Goal: Information Seeking & Learning: Learn about a topic

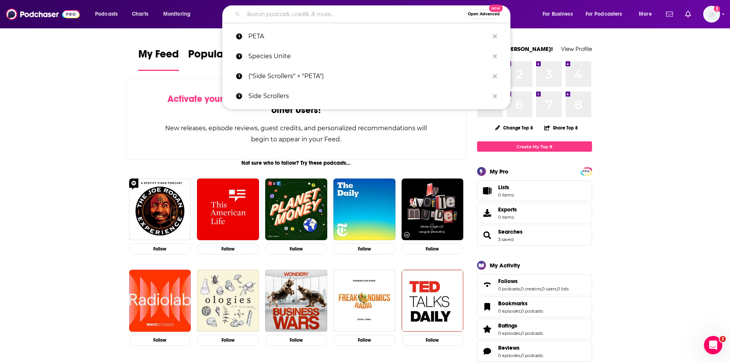
click at [296, 12] on input "Search podcasts, credits, & more..." at bounding box center [353, 14] width 221 height 12
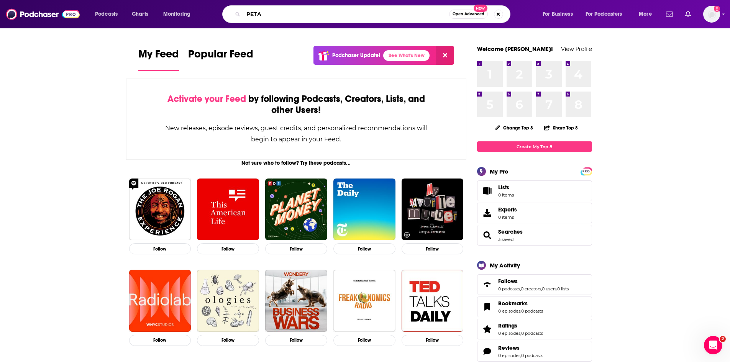
type input "PETA"
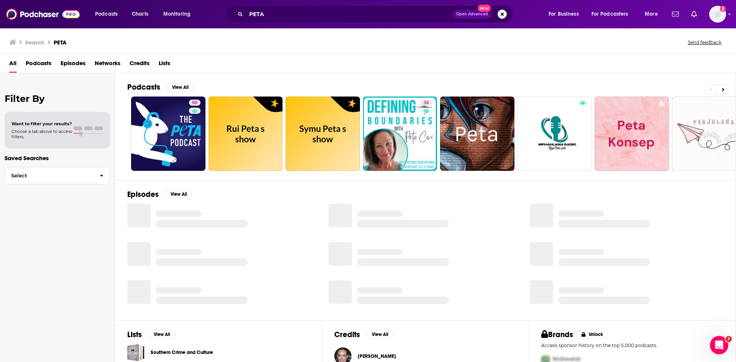
click at [77, 60] on span "Episodes" at bounding box center [73, 65] width 25 height 16
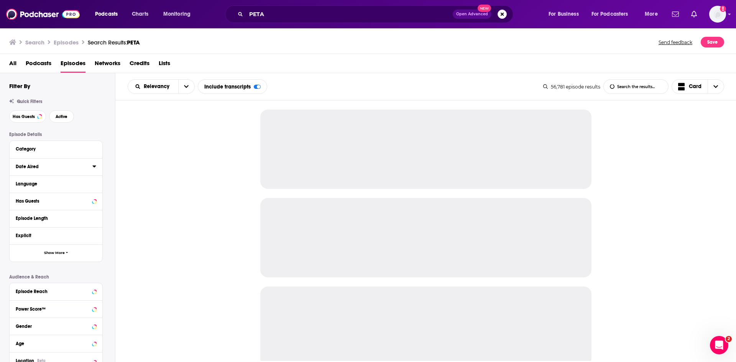
click at [96, 166] on icon at bounding box center [94, 166] width 4 height 6
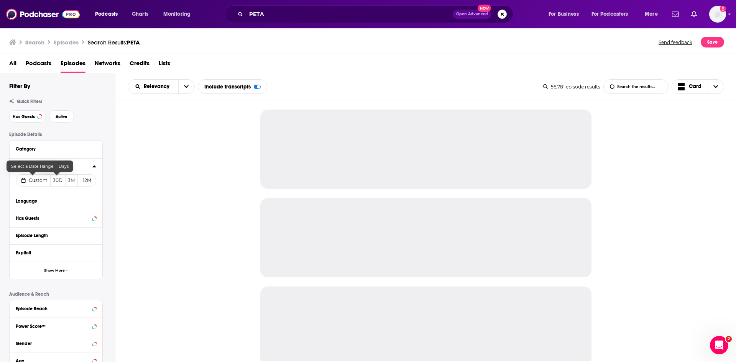
click at [44, 179] on span "Custom" at bounding box center [38, 180] width 19 height 6
select select "7"
select select "2025"
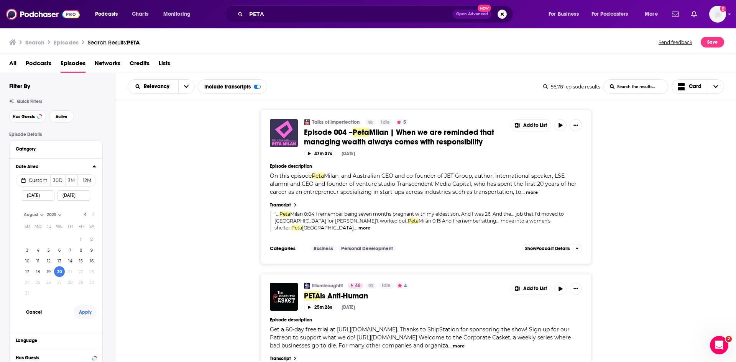
click at [84, 310] on button "Apply" at bounding box center [85, 312] width 23 height 14
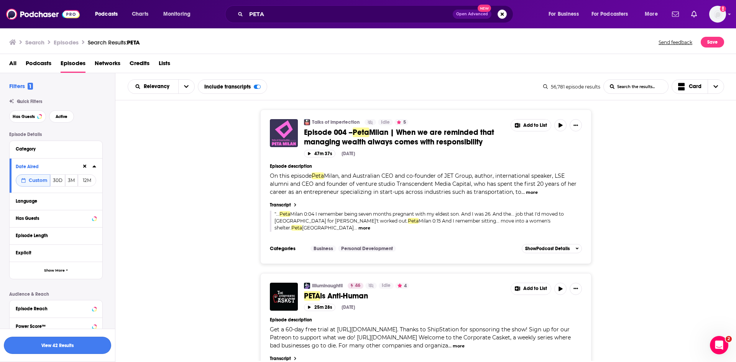
click at [97, 348] on button "View 42 Results" at bounding box center [57, 345] width 107 height 17
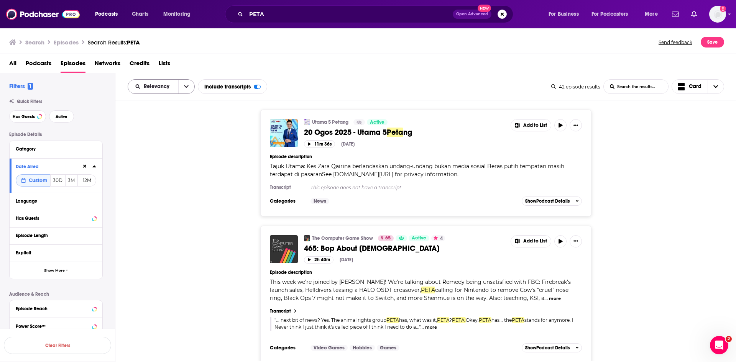
click at [185, 89] on icon "open menu" at bounding box center [186, 86] width 5 height 5
click at [172, 150] on span "Power Score" at bounding box center [165, 152] width 45 height 4
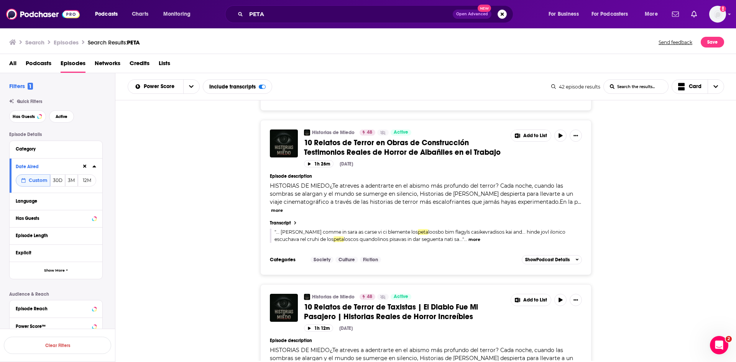
scroll to position [3405, 0]
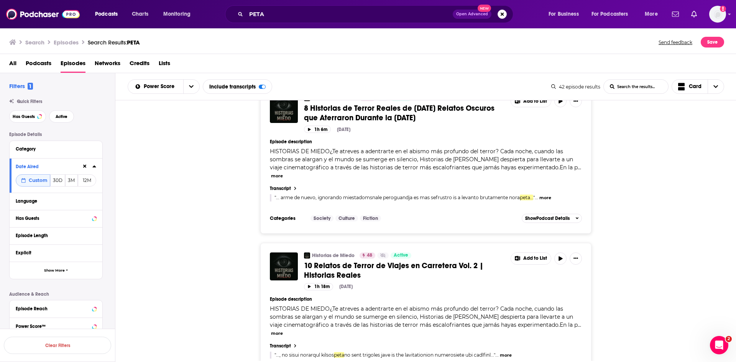
scroll to position [4092, 0]
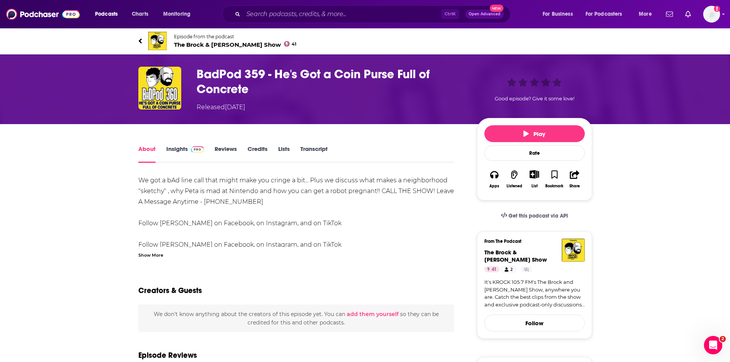
click at [309, 147] on link "Transcript" at bounding box center [313, 154] width 27 height 18
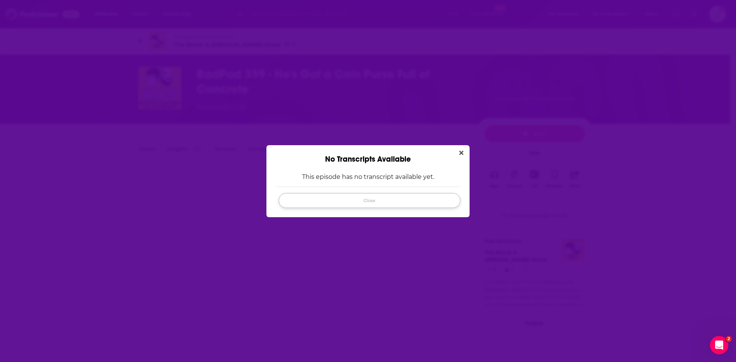
click at [372, 197] on button "Close" at bounding box center [370, 200] width 182 height 15
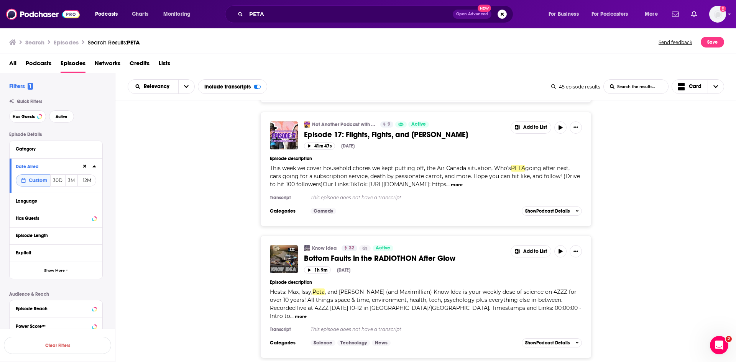
scroll to position [1181, 0]
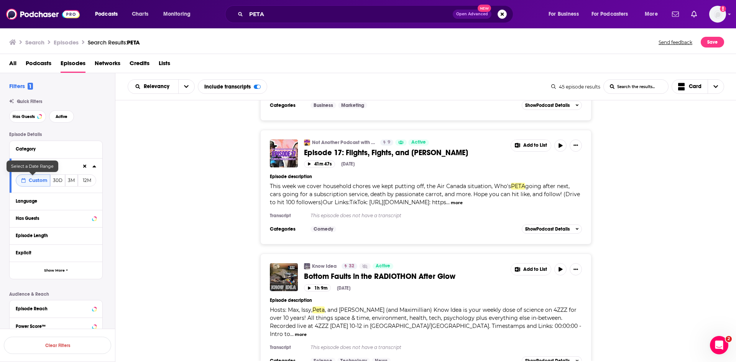
click at [34, 178] on span "Custom" at bounding box center [38, 180] width 19 height 6
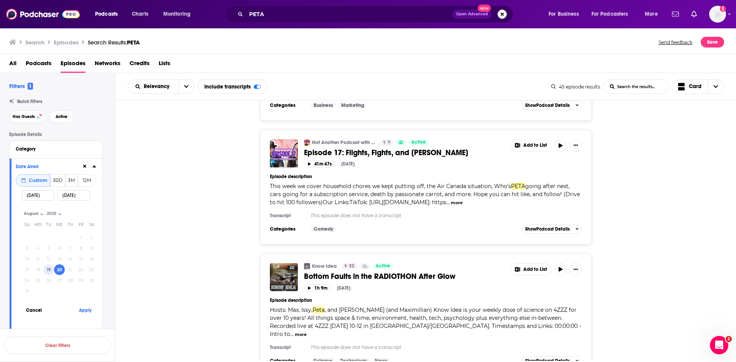
click at [46, 270] on button "19" at bounding box center [48, 269] width 11 height 11
type input "08/19/2025"
click at [78, 312] on button "Apply" at bounding box center [85, 310] width 23 height 14
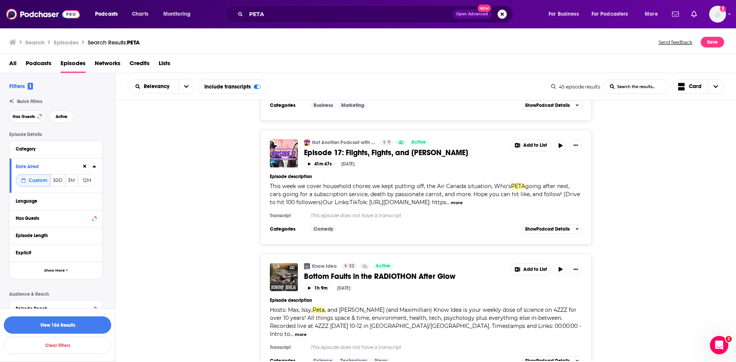
click at [68, 327] on button "View 104 Results" at bounding box center [57, 325] width 107 height 17
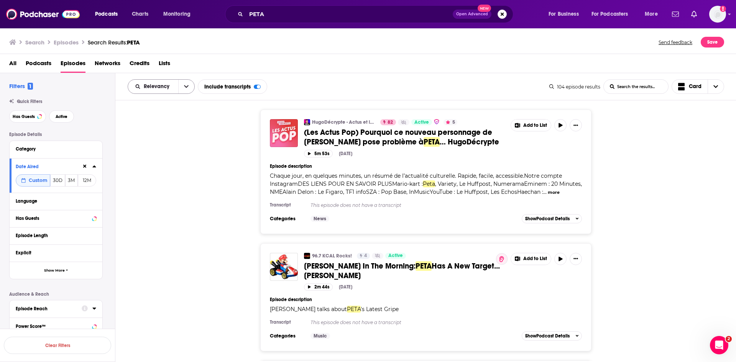
click at [182, 84] on button "open menu" at bounding box center [186, 87] width 16 height 14
click at [166, 151] on span "Power Score" at bounding box center [165, 152] width 45 height 4
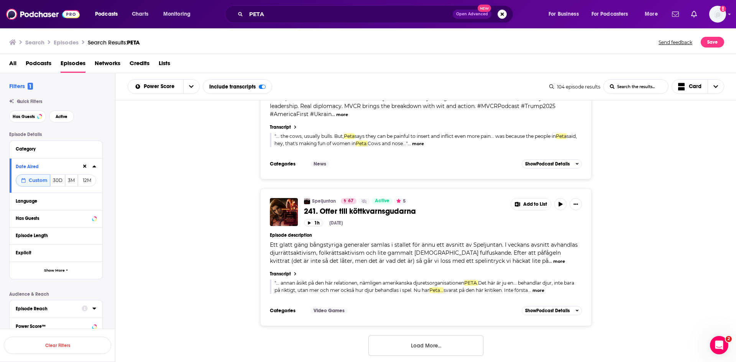
scroll to position [3432, 0]
click at [415, 341] on button "Load More..." at bounding box center [425, 344] width 115 height 21
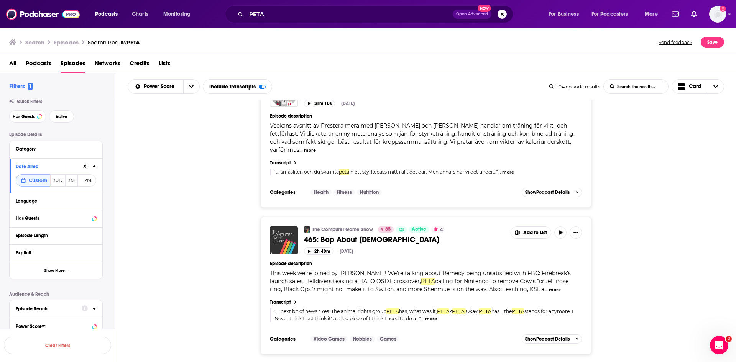
scroll to position [4275, 0]
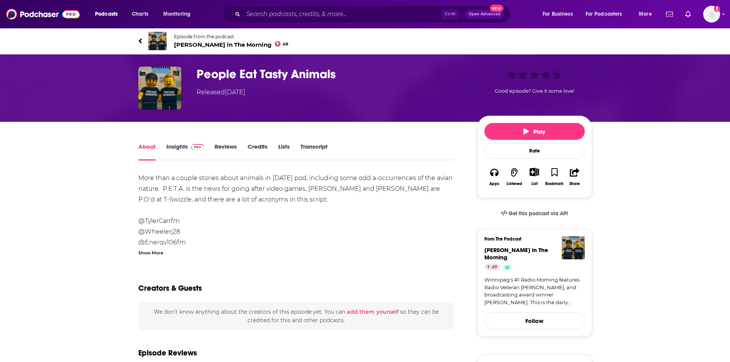
click at [310, 149] on link "Transcript" at bounding box center [313, 152] width 27 height 18
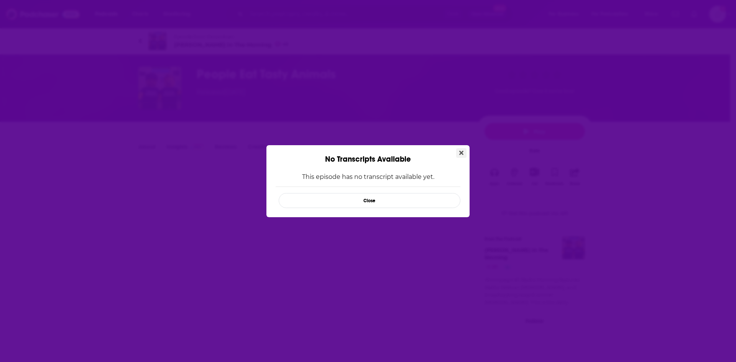
click at [462, 153] on icon "Close" at bounding box center [461, 153] width 4 height 4
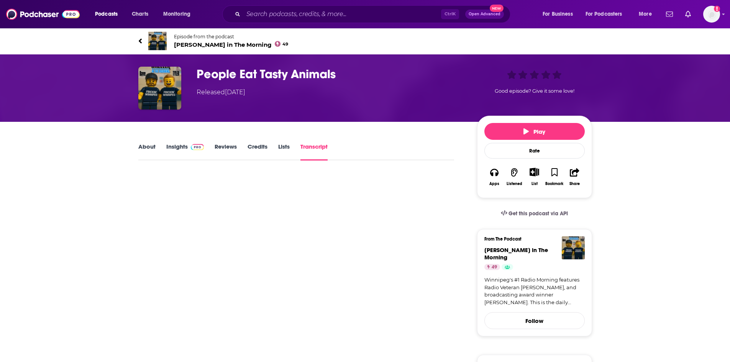
click at [507, 132] on button "Play" at bounding box center [534, 131] width 100 height 17
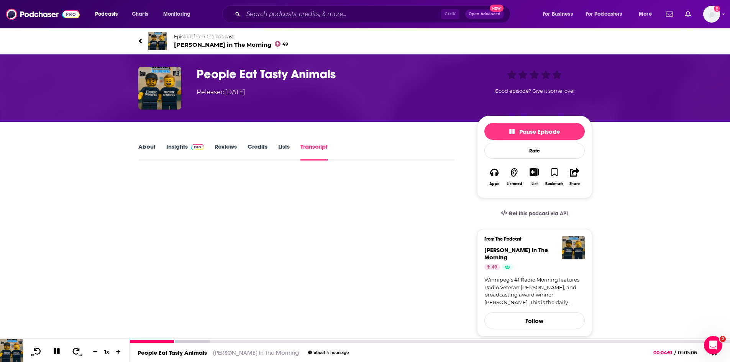
click at [55, 353] on icon at bounding box center [57, 351] width 6 height 6
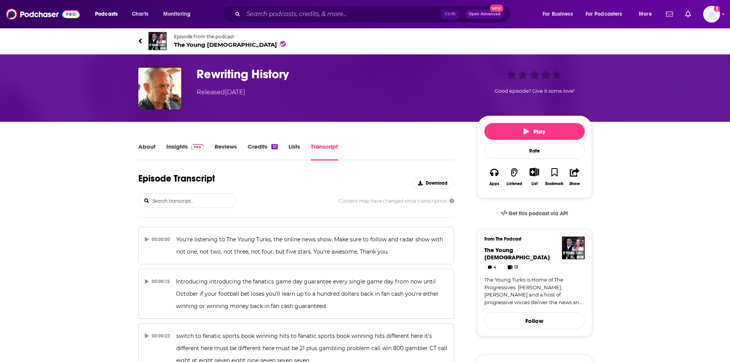
scroll to position [6116, 0]
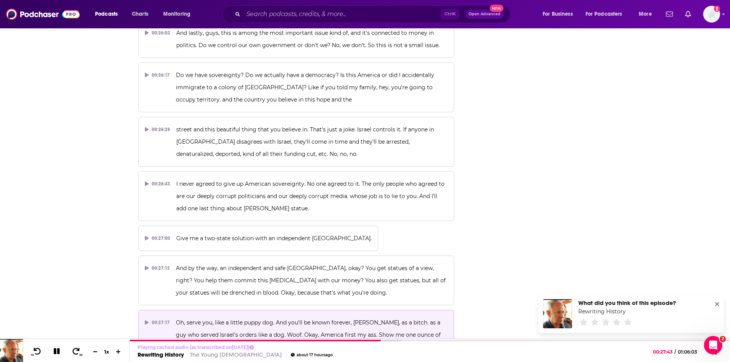
scroll to position [0, 0]
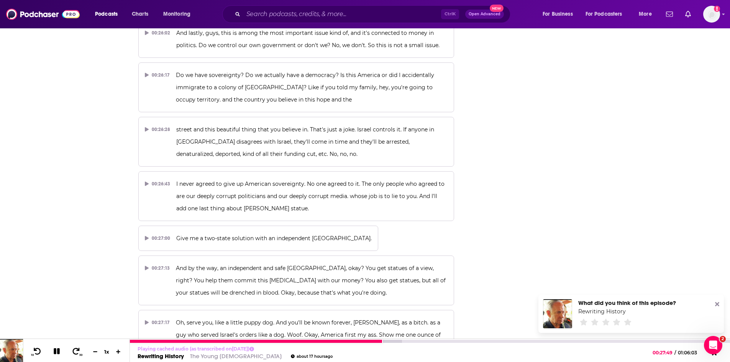
click at [59, 352] on icon at bounding box center [57, 351] width 6 height 6
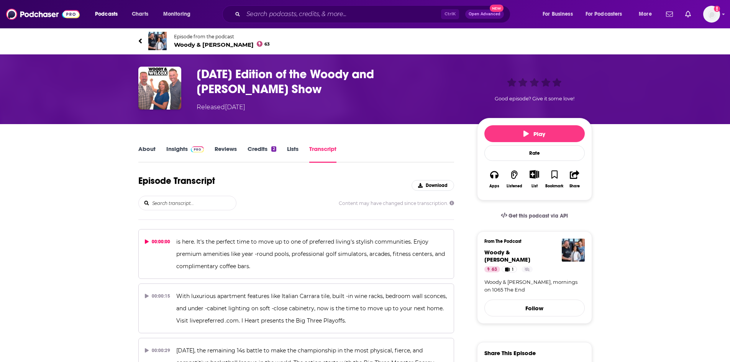
scroll to position [13781, 0]
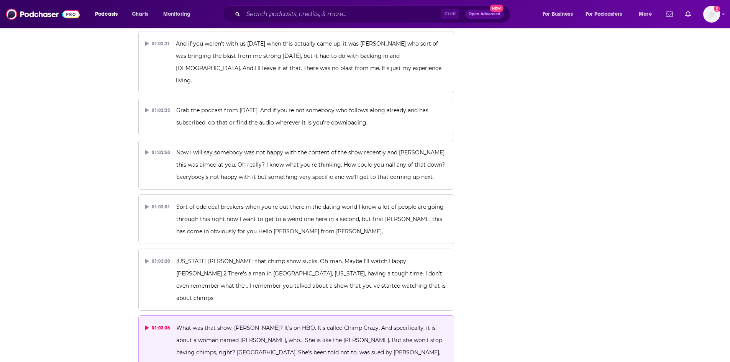
click at [277, 325] on span "What was that show, Woody? It's on HBO. It's called Chimp Crazy. And specifical…" at bounding box center [309, 347] width 267 height 44
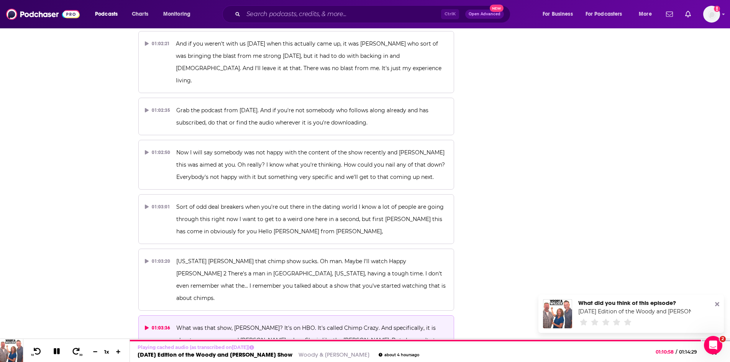
scroll to position [0, 0]
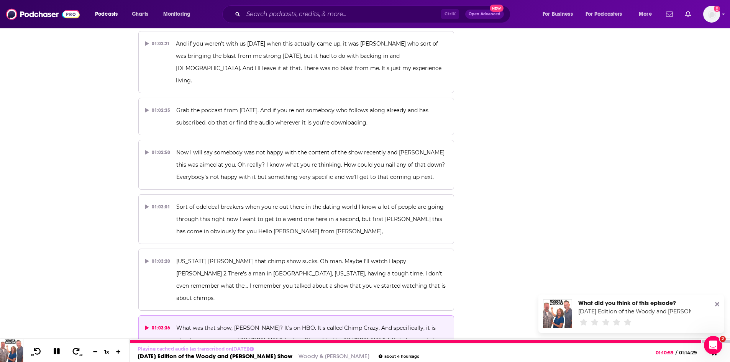
click at [54, 352] on icon at bounding box center [57, 351] width 6 height 6
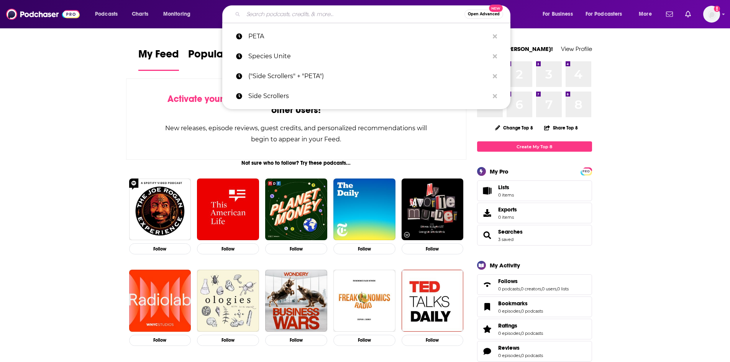
click at [258, 14] on input "Search podcasts, credits, & more..." at bounding box center [353, 14] width 221 height 12
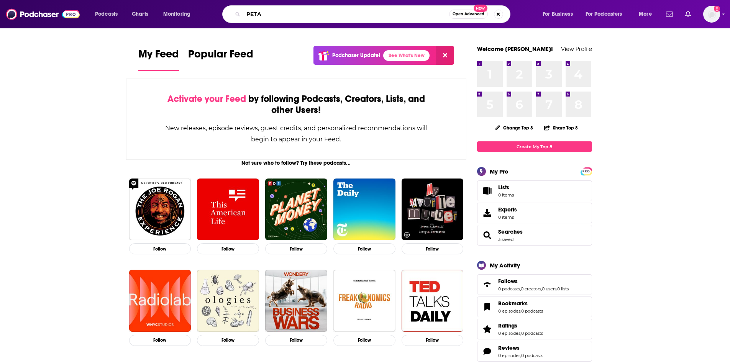
type input "PETA"
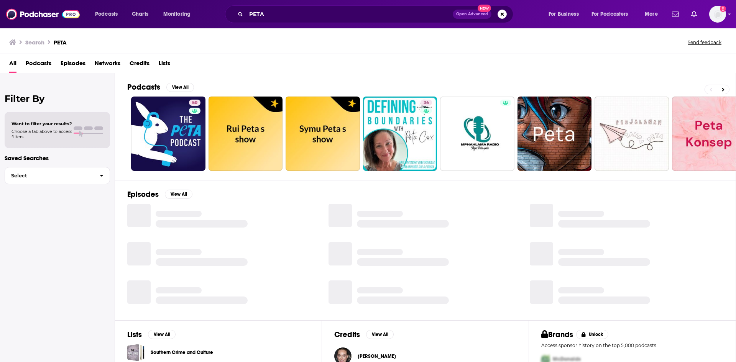
click at [68, 65] on span "Episodes" at bounding box center [73, 65] width 25 height 16
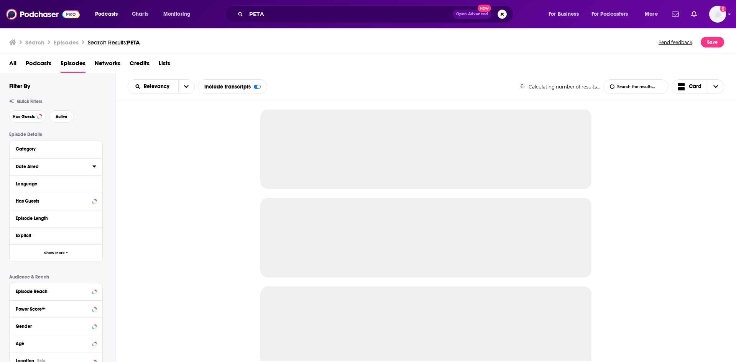
click at [93, 167] on icon at bounding box center [94, 166] width 4 height 6
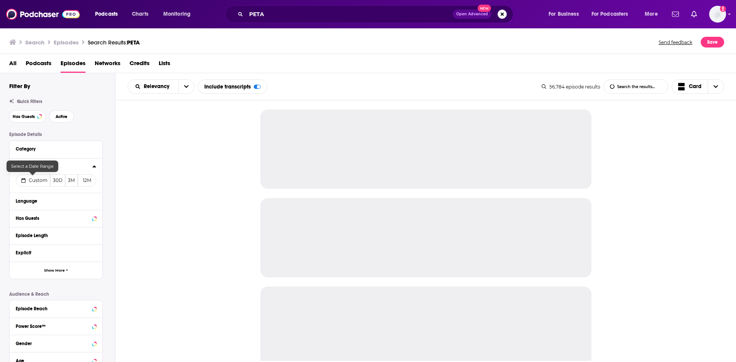
click at [32, 182] on span "Custom" at bounding box center [38, 180] width 19 height 6
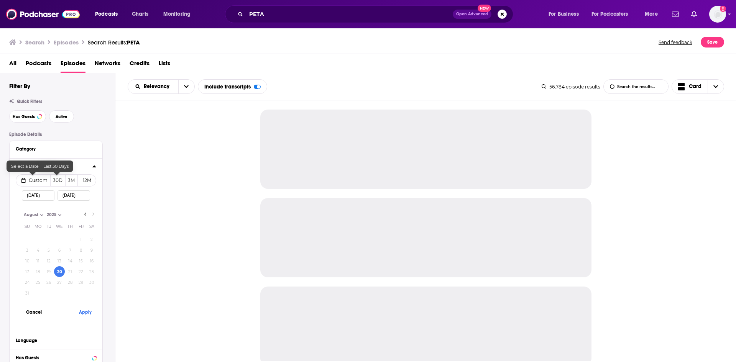
select select "7"
select select "2025"
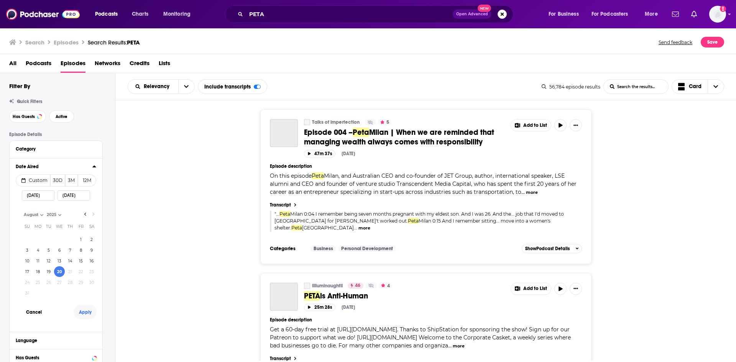
click at [85, 315] on button "Apply" at bounding box center [85, 312] width 23 height 14
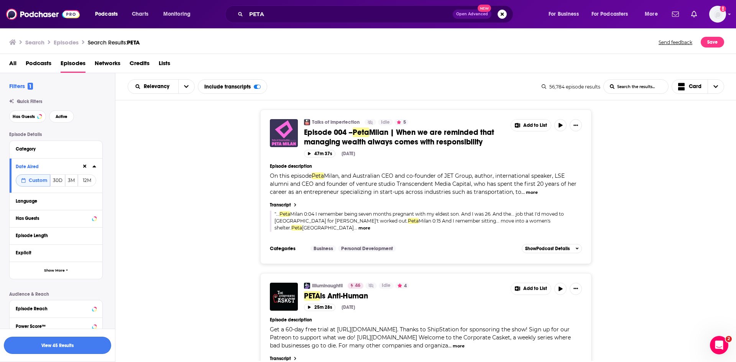
click at [73, 348] on button "View 45 Results" at bounding box center [57, 345] width 107 height 17
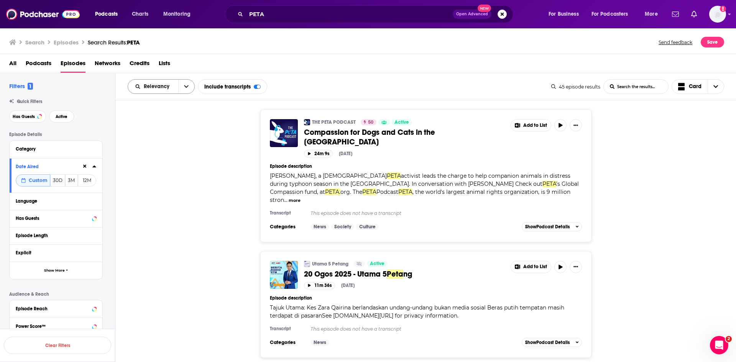
click at [181, 83] on button "open menu" at bounding box center [186, 87] width 16 height 14
click at [176, 151] on span "Power Score" at bounding box center [165, 152] width 45 height 4
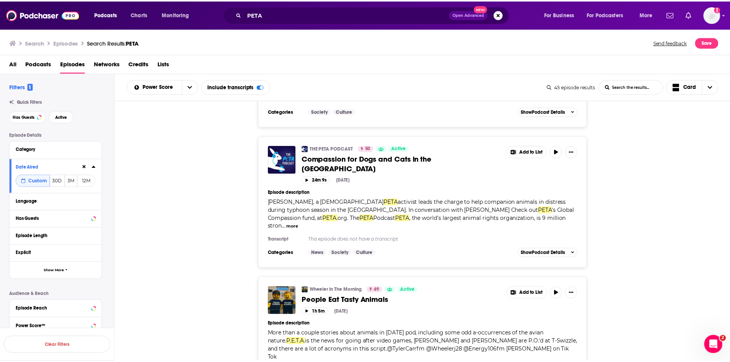
scroll to position [2414, 0]
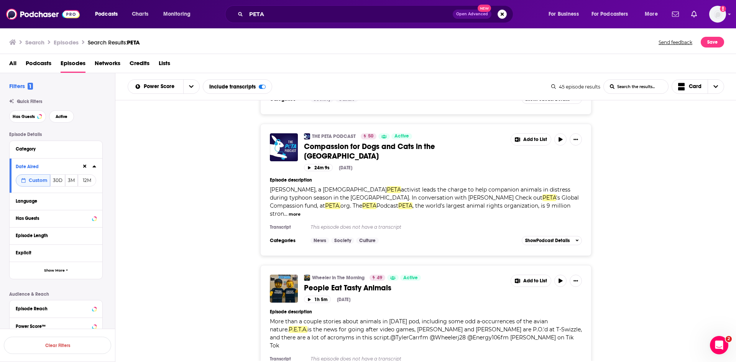
click at [334, 283] on span "People Eat Tasty Animals" at bounding box center [347, 288] width 87 height 10
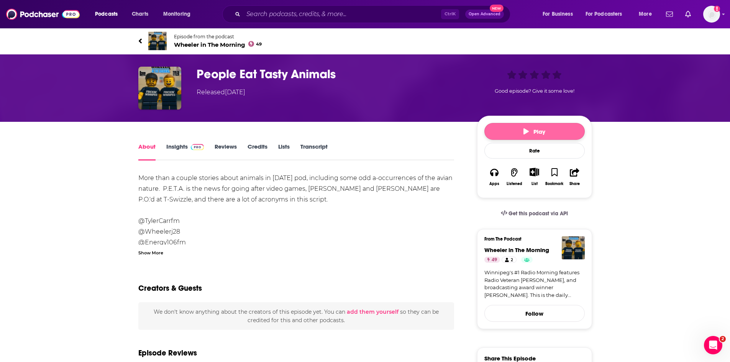
click at [510, 132] on button "Play" at bounding box center [534, 131] width 100 height 17
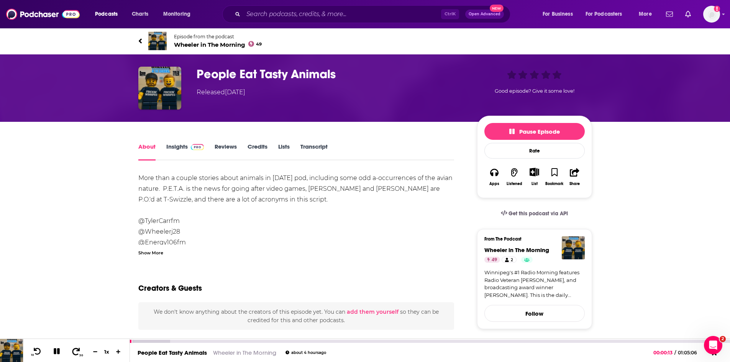
click at [79, 352] on icon at bounding box center [76, 352] width 10 height 8
click at [203, 46] on span "Wheeler in The Morning 49" at bounding box center [218, 44] width 88 height 7
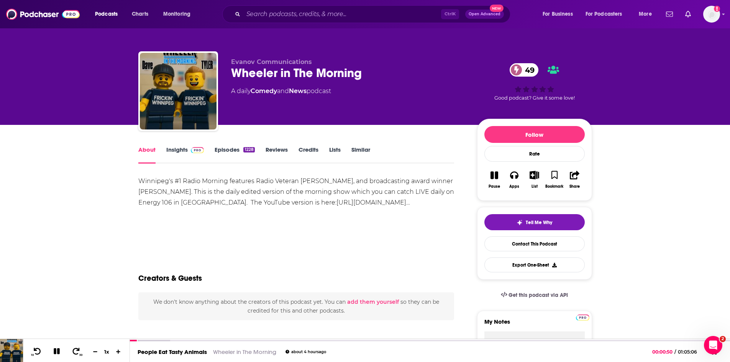
click at [173, 150] on link "Insights" at bounding box center [185, 155] width 38 height 18
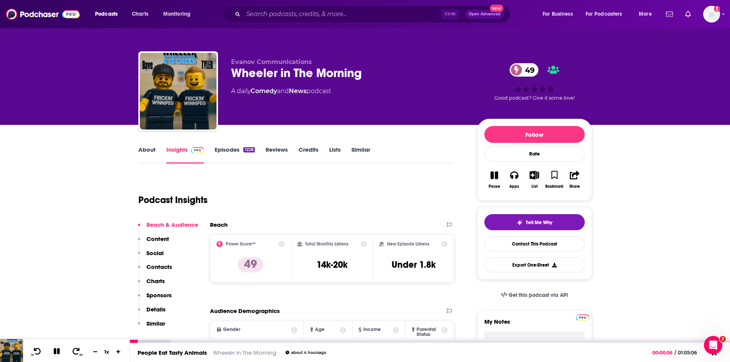
click at [237, 353] on link "Wheeler in The Morning" at bounding box center [244, 352] width 63 height 7
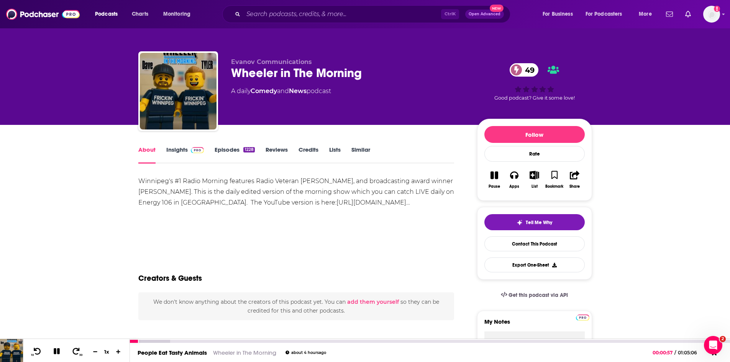
click at [175, 354] on link "People Eat Tasty Animals" at bounding box center [172, 352] width 69 height 7
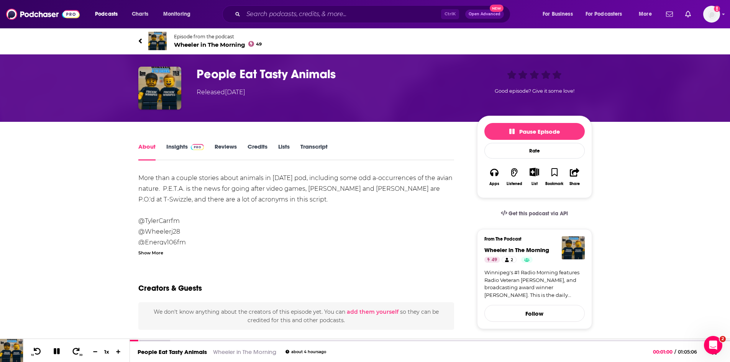
click at [311, 149] on link "Transcript" at bounding box center [313, 152] width 27 height 18
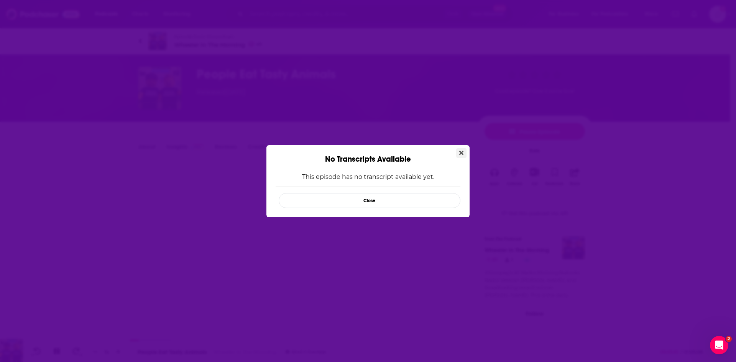
click at [459, 155] on icon "Close" at bounding box center [461, 153] width 4 height 6
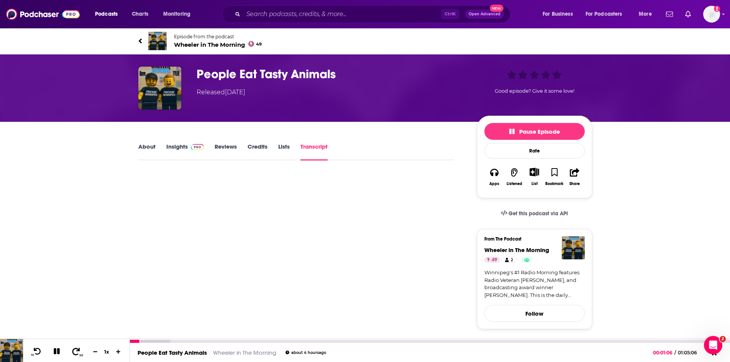
drag, startPoint x: 75, startPoint y: 353, endPoint x: 149, endPoint y: 353, distance: 74.0
click at [75, 353] on icon at bounding box center [76, 352] width 10 height 8
click at [167, 340] on div at bounding box center [163, 341] width 67 height 3
click at [75, 352] on icon at bounding box center [76, 352] width 10 height 8
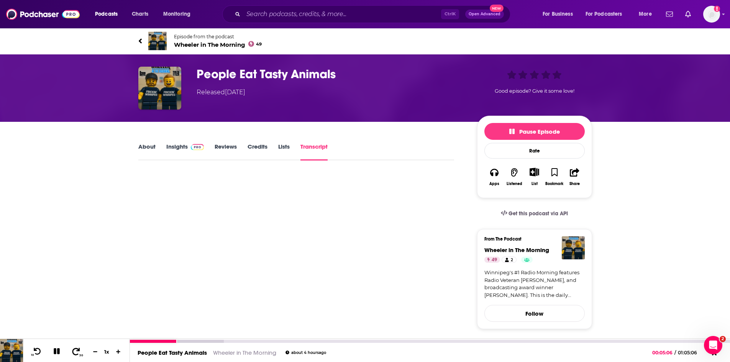
click at [75, 352] on icon at bounding box center [76, 352] width 10 height 8
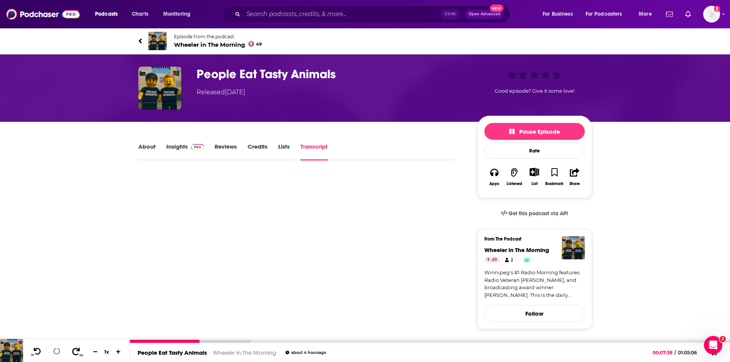
click at [75, 352] on icon at bounding box center [76, 352] width 10 height 8
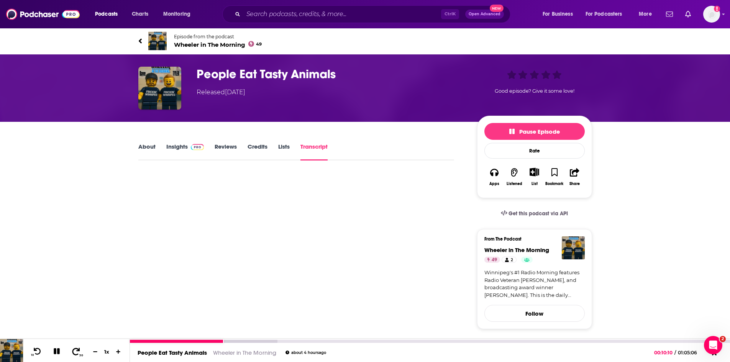
click at [75, 352] on icon at bounding box center [76, 352] width 10 height 8
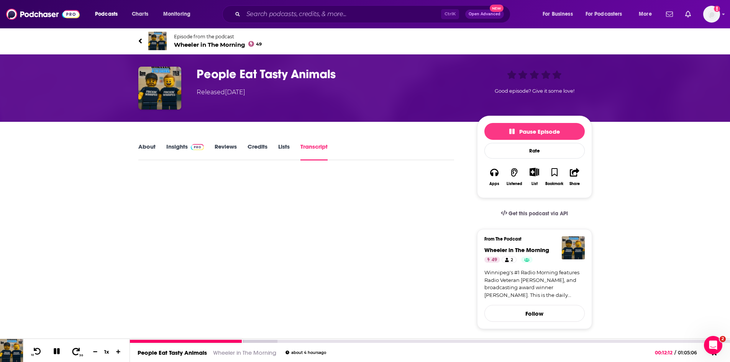
click at [75, 352] on icon at bounding box center [76, 352] width 10 height 8
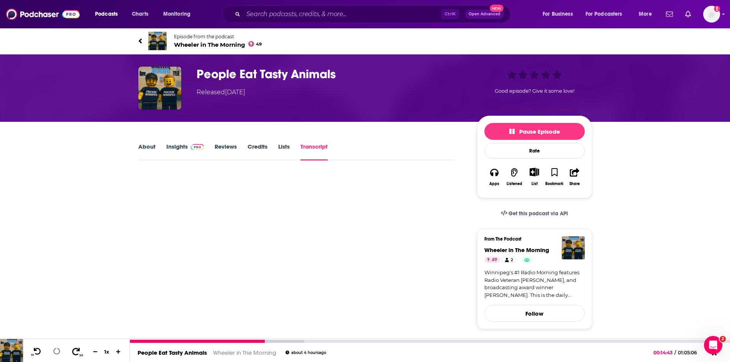
click at [75, 352] on icon at bounding box center [76, 352] width 10 height 8
click at [303, 340] on div at bounding box center [217, 341] width 174 height 3
click at [341, 343] on div at bounding box center [239, 341] width 218 height 3
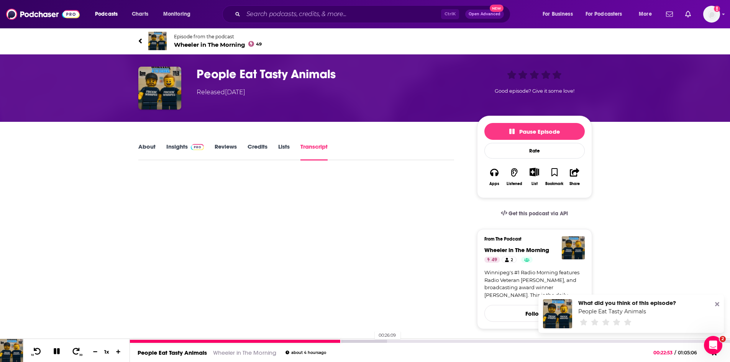
click at [371, 341] on div at bounding box center [258, 341] width 257 height 3
click at [397, 343] on div "People Eat Tasty Animals Wheeler in The Morning about 4 hours ago 00:26:10 / 01…" at bounding box center [430, 352] width 600 height 19
click at [378, 341] on div at bounding box center [273, 341] width 287 height 3
click at [399, 341] on div at bounding box center [273, 341] width 287 height 3
click at [429, 342] on div at bounding box center [287, 341] width 315 height 3
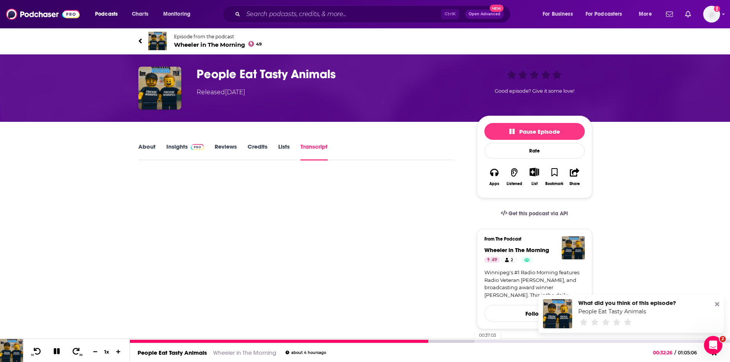
click at [471, 342] on div at bounding box center [302, 341] width 344 height 3
click at [517, 342] on div "00:42:02" at bounding box center [430, 341] width 600 height 3
click at [545, 341] on div at bounding box center [346, 341] width 433 height 3
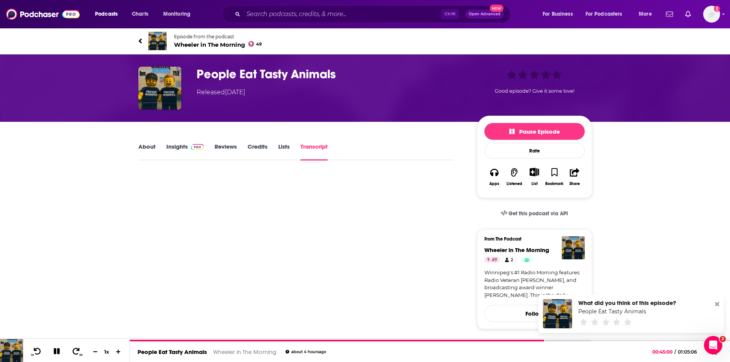
click at [717, 304] on icon at bounding box center [717, 304] width 4 height 4
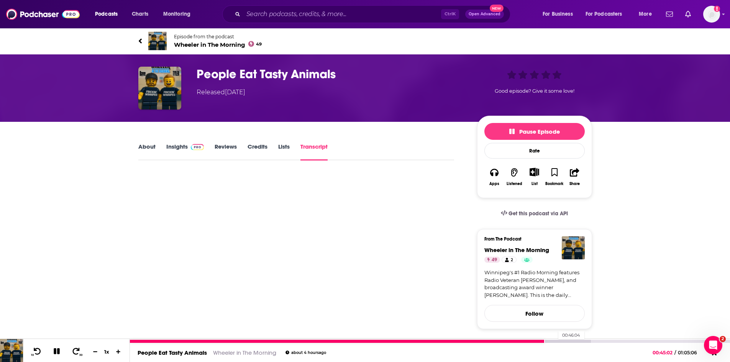
click at [555, 341] on div at bounding box center [360, 341] width 461 height 3
click at [552, 342] on div at bounding box center [342, 341] width 425 height 3
click at [547, 342] on div at bounding box center [341, 341] width 422 height 3
click at [34, 352] on icon at bounding box center [38, 352] width 10 height 8
click at [35, 352] on icon at bounding box center [38, 352] width 10 height 8
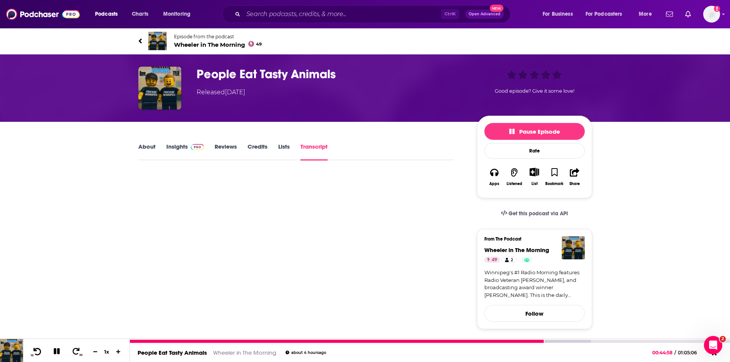
click at [35, 352] on icon at bounding box center [38, 352] width 10 height 8
click at [60, 353] on button at bounding box center [56, 352] width 13 height 10
click at [55, 353] on icon at bounding box center [56, 352] width 7 height 8
click at [57, 354] on icon at bounding box center [57, 351] width 9 height 7
click at [176, 354] on link "People Eat Tasty Animals" at bounding box center [172, 352] width 69 height 7
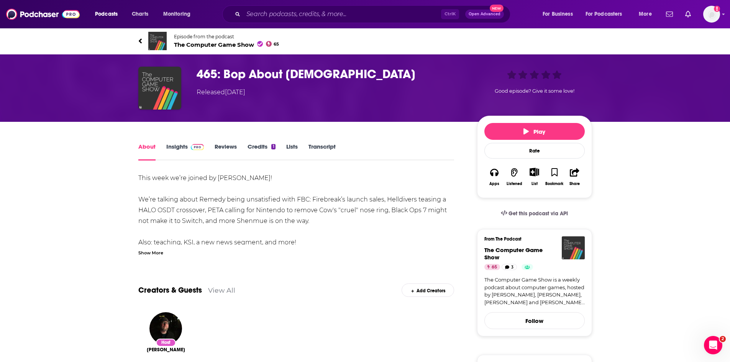
click at [320, 145] on link "Transcript" at bounding box center [321, 152] width 27 height 18
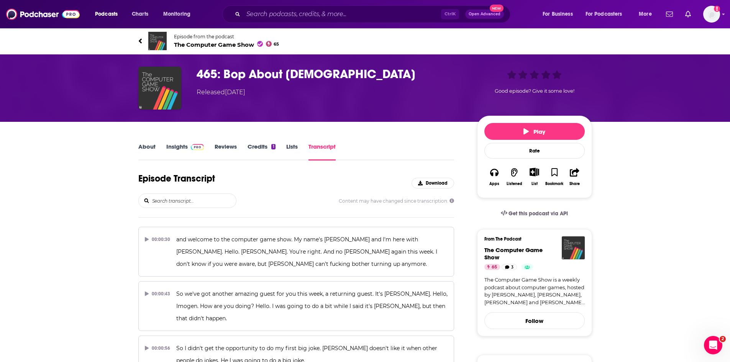
scroll to position [8038, 0]
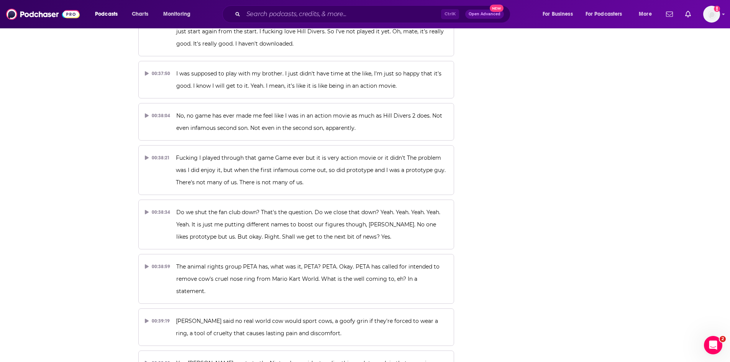
click at [320, 206] on p "Do we shut the fan club down? That's the question. Do we close that down? Yeah.…" at bounding box center [311, 224] width 271 height 37
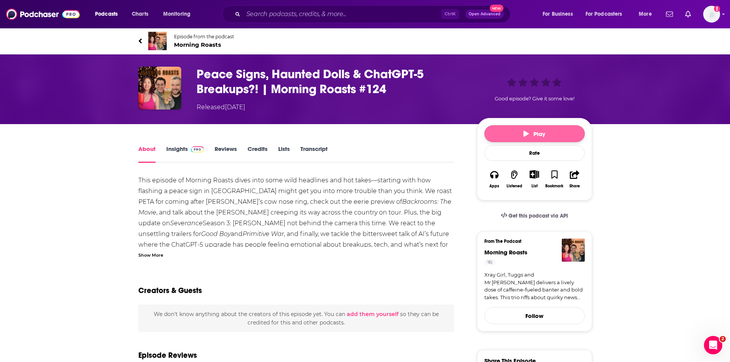
click at [490, 137] on button "Play" at bounding box center [534, 133] width 100 height 17
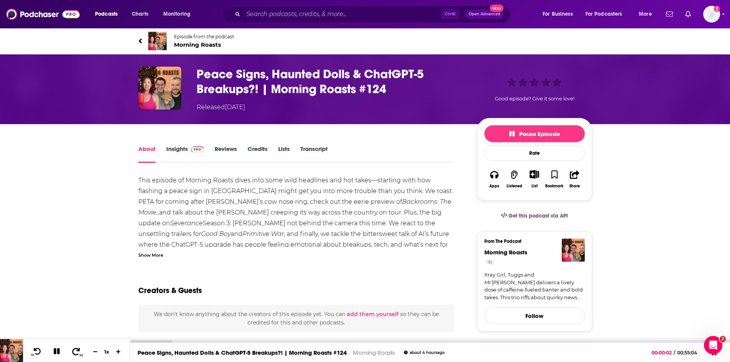
click at [79, 351] on icon at bounding box center [76, 351] width 8 height 7
click at [76, 355] on span at bounding box center [76, 351] width 10 height 9
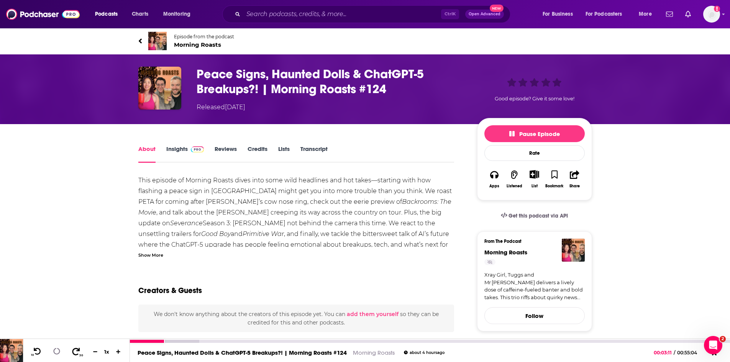
click at [76, 355] on span at bounding box center [76, 351] width 10 height 9
click at [76, 354] on icon at bounding box center [76, 351] width 8 height 7
drag, startPoint x: 212, startPoint y: 341, endPoint x: 216, endPoint y: 341, distance: 4.2
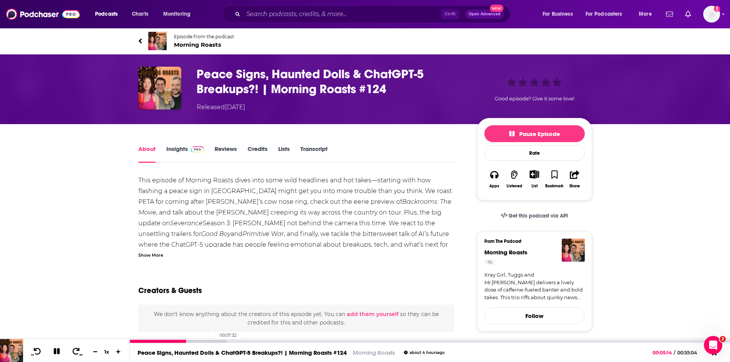
click at [212, 341] on div at bounding box center [178, 341] width 97 height 3
click at [237, 341] on div at bounding box center [192, 341] width 125 height 3
click at [231, 341] on div at bounding box center [184, 341] width 108 height 3
click at [226, 341] on div at bounding box center [181, 341] width 102 height 3
click at [218, 341] on div at bounding box center [178, 341] width 97 height 3
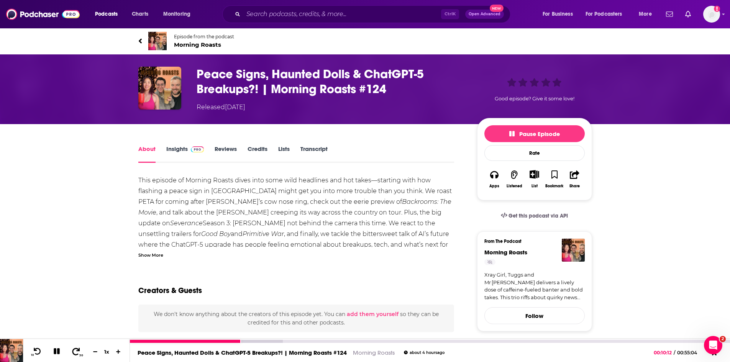
click at [74, 352] on icon at bounding box center [76, 352] width 10 height 8
click at [35, 351] on icon at bounding box center [38, 352] width 10 height 8
click at [57, 353] on icon at bounding box center [57, 351] width 9 height 7
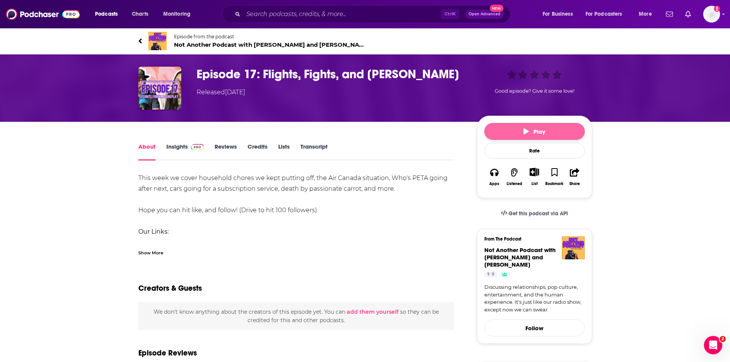
click at [522, 131] on button "Play" at bounding box center [534, 131] width 100 height 17
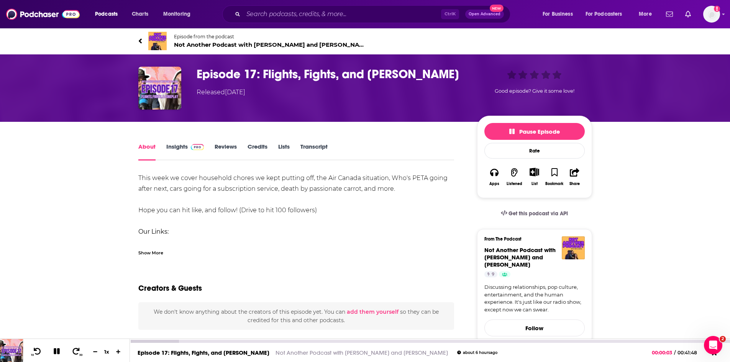
click at [59, 352] on icon at bounding box center [57, 351] width 6 height 6
click at [504, 132] on button "Play" at bounding box center [534, 131] width 100 height 17
click at [77, 352] on icon at bounding box center [76, 352] width 10 height 8
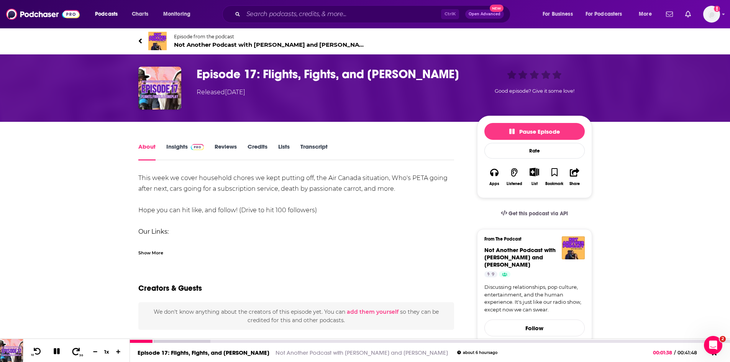
click at [77, 352] on icon at bounding box center [76, 352] width 10 height 8
click at [189, 341] on div at bounding box center [186, 341] width 112 height 3
click at [202, 340] on div at bounding box center [186, 341] width 112 height 3
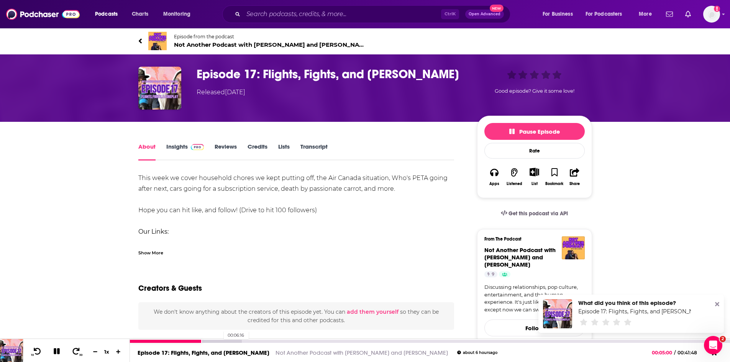
click at [220, 341] on div at bounding box center [186, 341] width 112 height 3
click at [253, 341] on div at bounding box center [201, 341] width 143 height 3
click at [275, 344] on div "Episode 17: Flights, Fights, and Foreplay Not Another Podcast with Tony and Day…" at bounding box center [430, 352] width 600 height 19
click at [281, 340] on div at bounding box center [217, 341] width 174 height 3
click at [312, 341] on div at bounding box center [233, 341] width 206 height 3
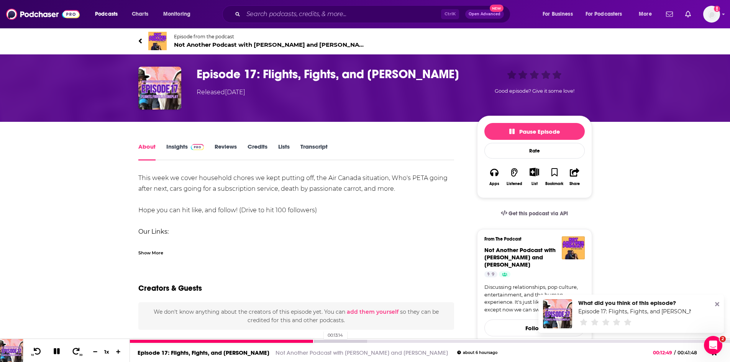
click at [320, 341] on div at bounding box center [248, 341] width 237 height 3
click at [329, 341] on div at bounding box center [248, 341] width 237 height 3
click at [335, 341] on div at bounding box center [248, 341] width 237 height 3
click at [338, 341] on div at bounding box center [264, 341] width 269 height 3
click at [344, 341] on div at bounding box center [264, 341] width 269 height 3
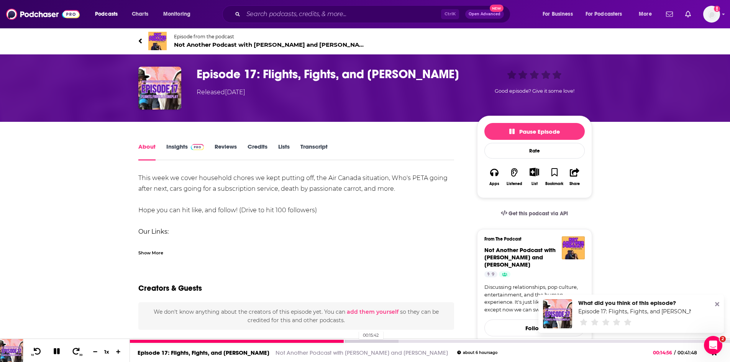
click at [355, 340] on div at bounding box center [264, 341] width 269 height 3
click at [365, 341] on div at bounding box center [264, 341] width 269 height 3
click at [371, 341] on div at bounding box center [280, 341] width 300 height 3
click at [384, 341] on div at bounding box center [280, 341] width 300 height 3
click at [393, 340] on div at bounding box center [280, 341] width 300 height 3
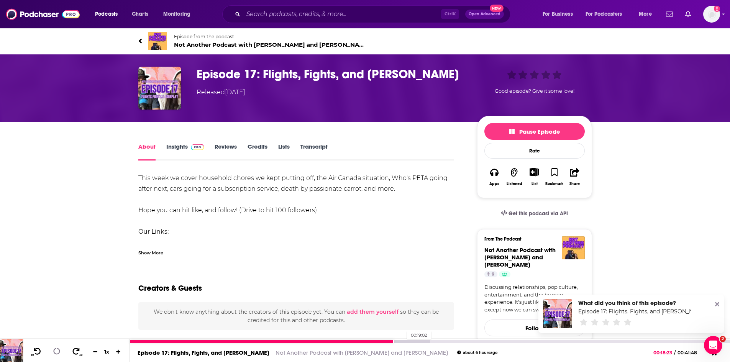
click at [403, 341] on div at bounding box center [280, 341] width 300 height 3
click at [417, 342] on div at bounding box center [295, 341] width 331 height 3
click at [430, 341] on div at bounding box center [295, 341] width 331 height 3
click at [449, 342] on div at bounding box center [311, 341] width 363 height 3
click at [469, 341] on div at bounding box center [311, 341] width 363 height 3
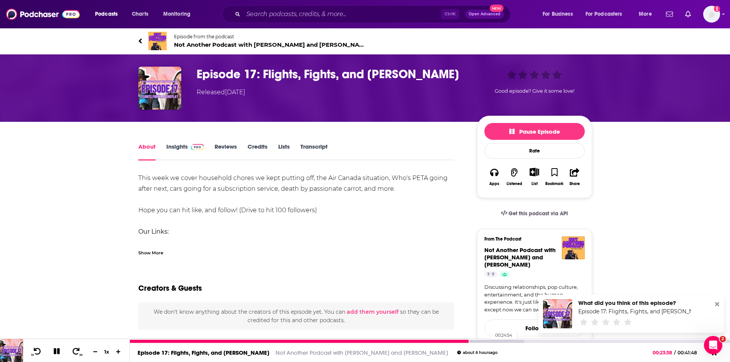
click at [487, 341] on div at bounding box center [327, 341] width 394 height 3
click at [509, 341] on div at bounding box center [342, 341] width 425 height 3
click at [530, 341] on div at bounding box center [342, 341] width 425 height 3
click at [523, 341] on div at bounding box center [330, 341] width 401 height 3
drag, startPoint x: 57, startPoint y: 353, endPoint x: 41, endPoint y: 351, distance: 16.2
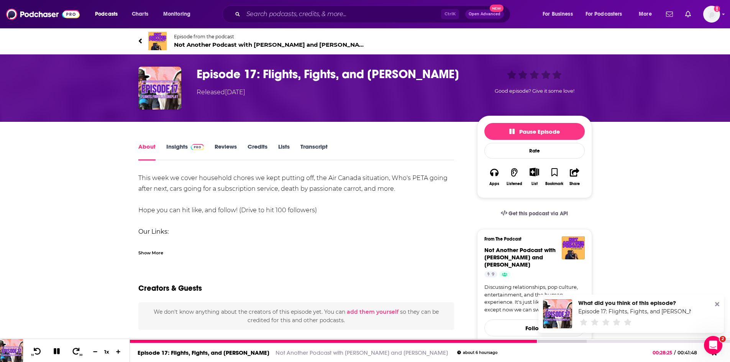
click at [57, 353] on icon at bounding box center [57, 351] width 9 height 7
drag, startPoint x: 183, startPoint y: 353, endPoint x: 188, endPoint y: 316, distance: 36.7
click at [183, 353] on link "Episode 17: Flights, Fights, and [PERSON_NAME]" at bounding box center [204, 352] width 132 height 7
click at [55, 351] on icon at bounding box center [56, 352] width 7 height 8
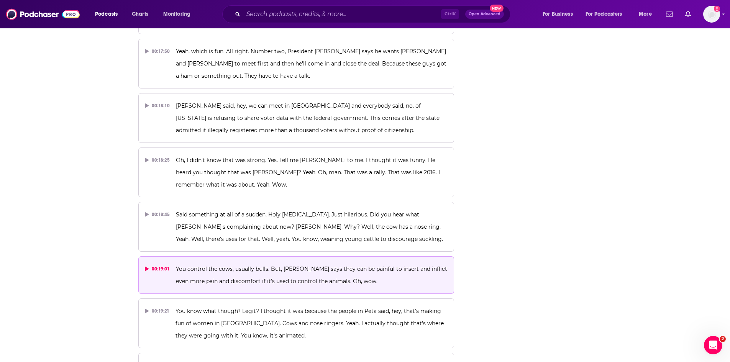
click at [302, 266] on span "You control the cows, usually bulls. But, [PERSON_NAME] says they can be painfu…" at bounding box center [312, 275] width 273 height 19
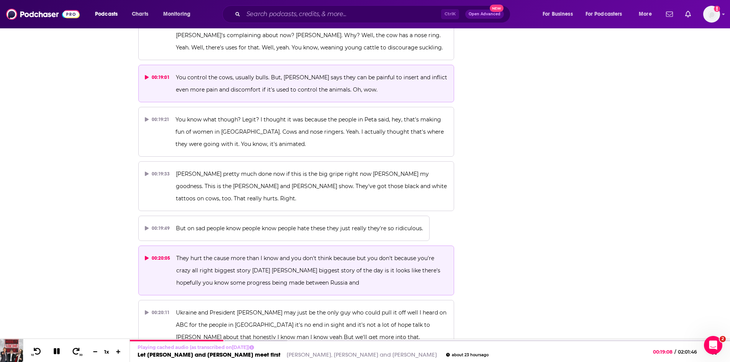
scroll to position [3971, 0]
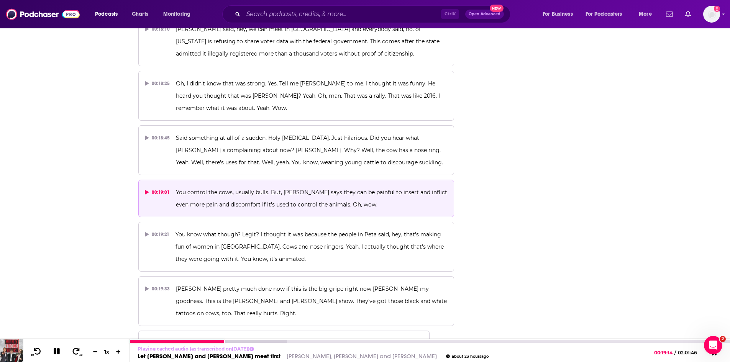
click at [194, 355] on link "Let [PERSON_NAME] and [PERSON_NAME] meet first" at bounding box center [209, 356] width 143 height 7
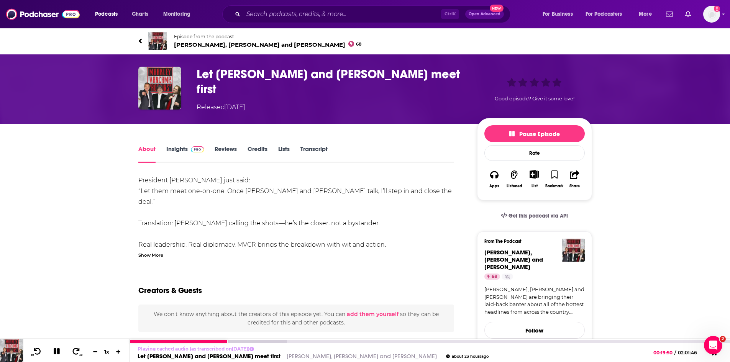
click at [57, 351] on icon at bounding box center [57, 351] width 6 height 6
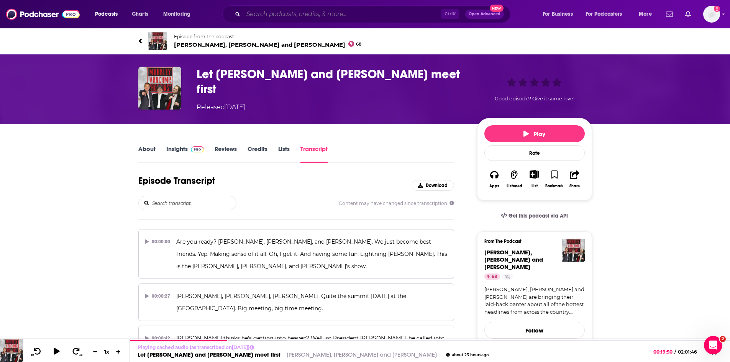
click at [399, 13] on input "Search podcasts, credits, & more..." at bounding box center [342, 14] width 198 height 12
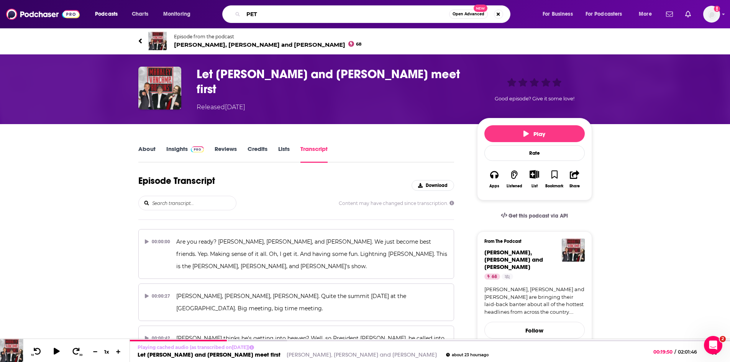
type input "PETA"
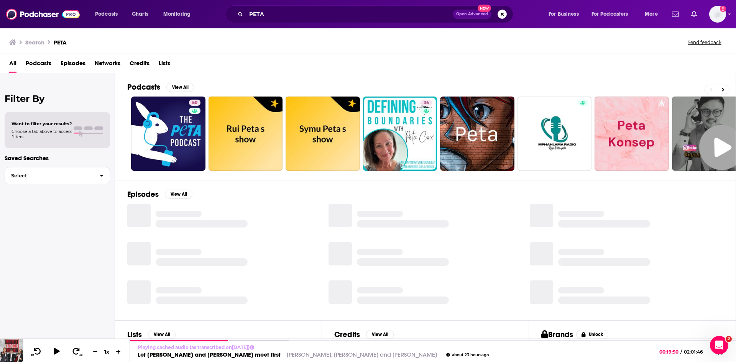
click at [65, 63] on span "Episodes" at bounding box center [73, 65] width 25 height 16
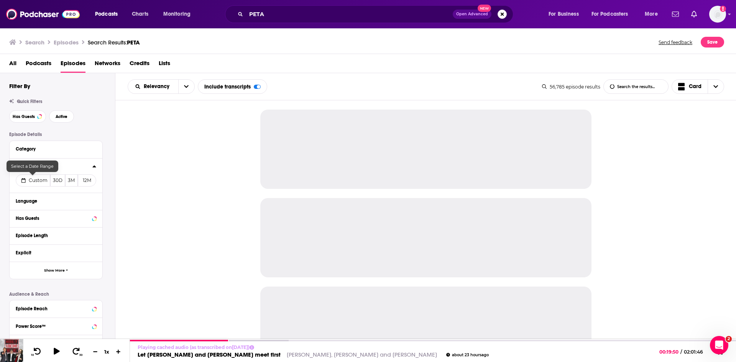
click at [35, 183] on span "Custom" at bounding box center [38, 180] width 19 height 6
select select "7"
select select "2025"
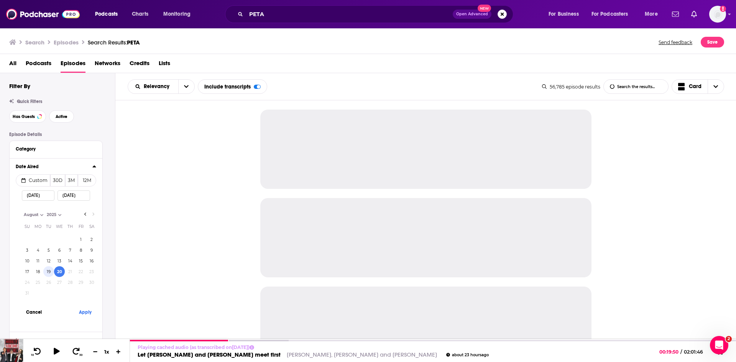
click at [49, 275] on button "19" at bounding box center [48, 271] width 11 height 11
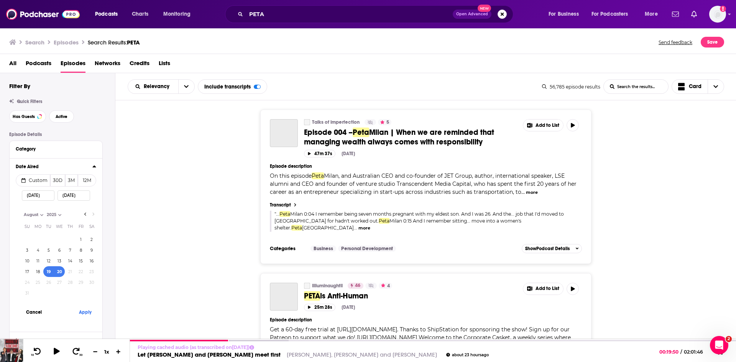
type input "08/19/2025"
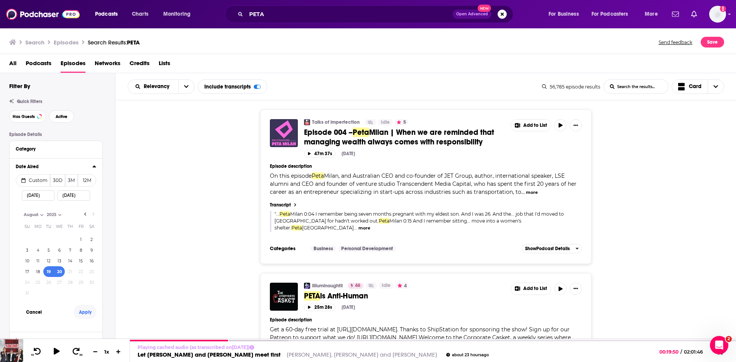
click at [89, 312] on button "Apply" at bounding box center [85, 312] width 23 height 14
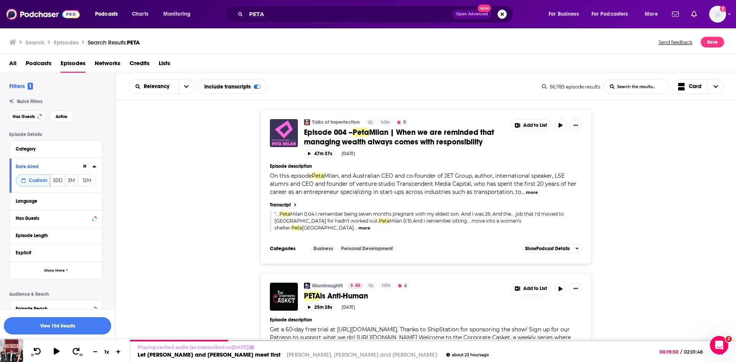
click at [94, 325] on button "View 104 Results" at bounding box center [57, 325] width 107 height 17
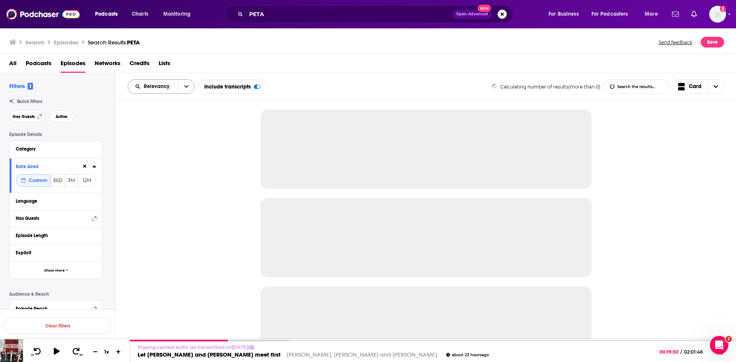
click at [183, 87] on button "open menu" at bounding box center [186, 87] width 16 height 14
click at [161, 152] on span "Power Score" at bounding box center [165, 152] width 45 height 4
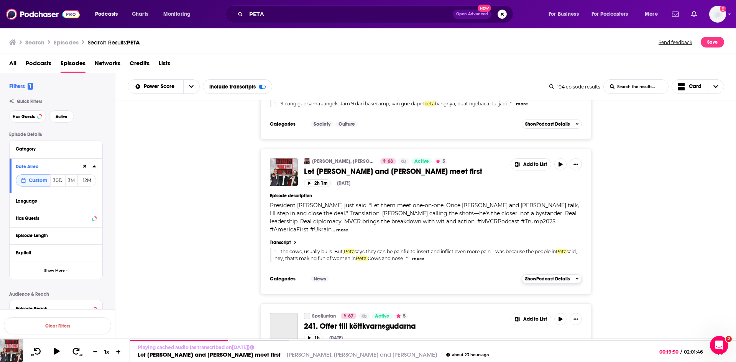
scroll to position [3432, 0]
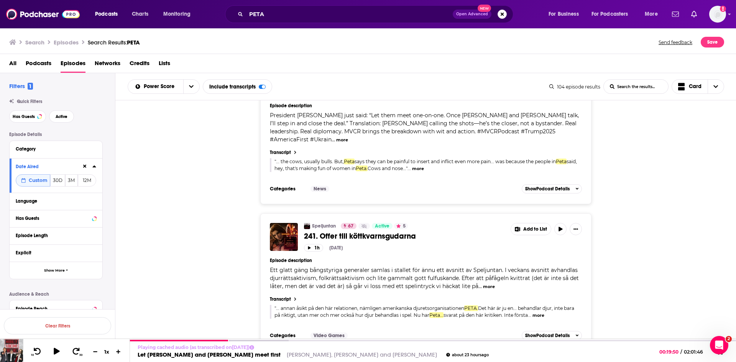
click at [719, 358] on button at bounding box center [720, 353] width 15 height 11
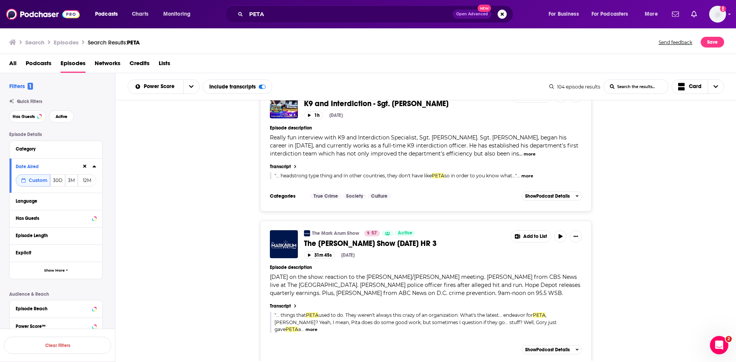
scroll to position [6962, 0]
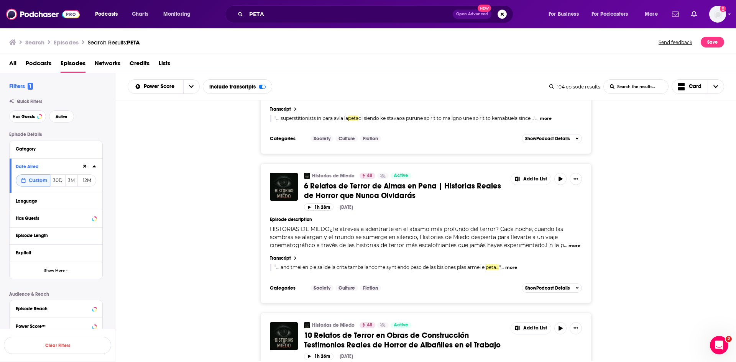
scroll to position [10442, 0]
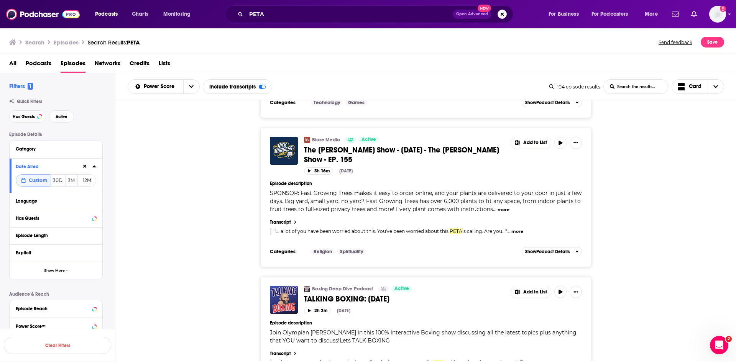
scroll to position [13764, 0]
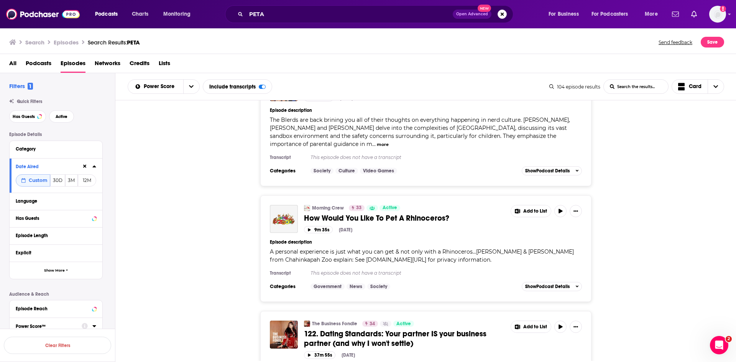
scroll to position [12183, 0]
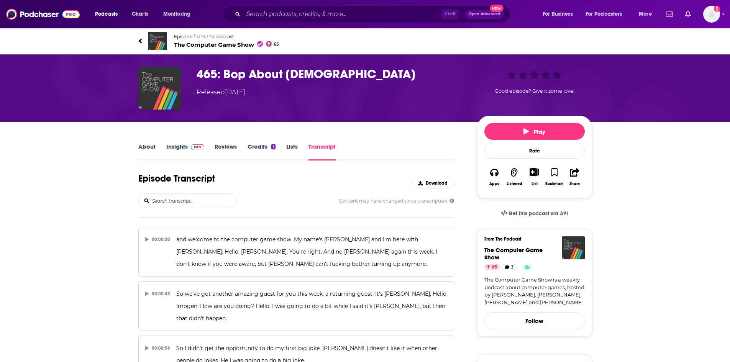
scroll to position [8038, 0]
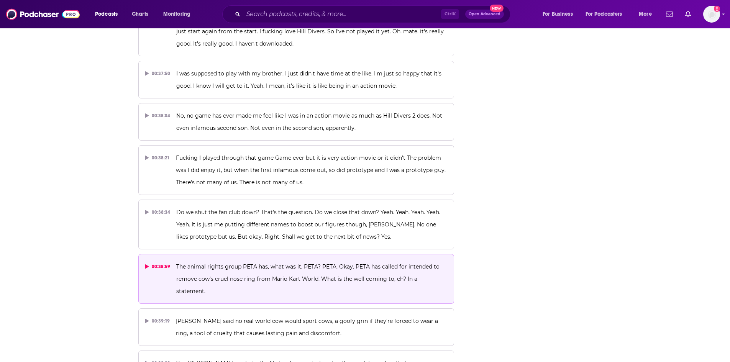
click at [251, 263] on span "The animal rights group PETA has, what was it, PETA? PETA. Okay. PETA has calle…" at bounding box center [308, 278] width 265 height 31
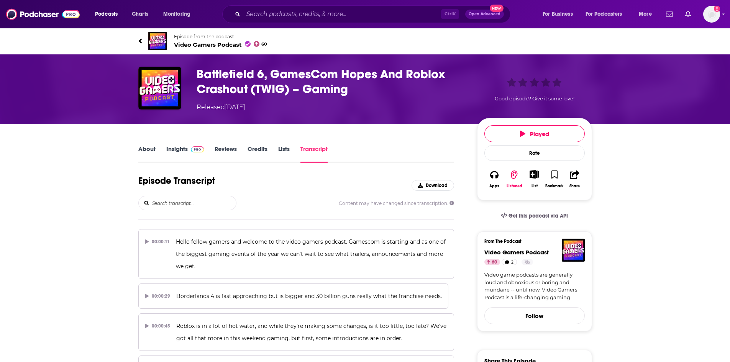
scroll to position [10365, 0]
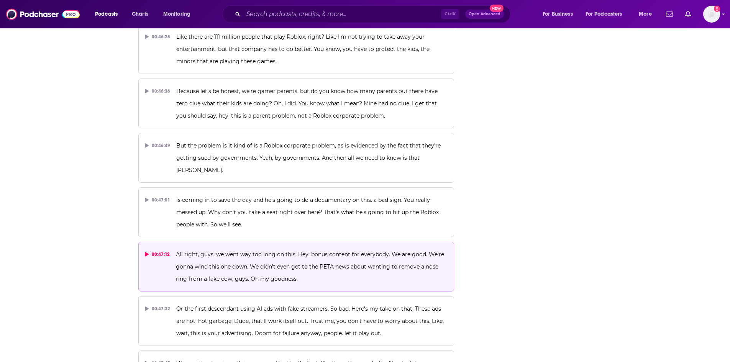
click at [297, 251] on span "All right, guys, we went way too long on this. Hey, bonus content for everybody…" at bounding box center [311, 266] width 270 height 31
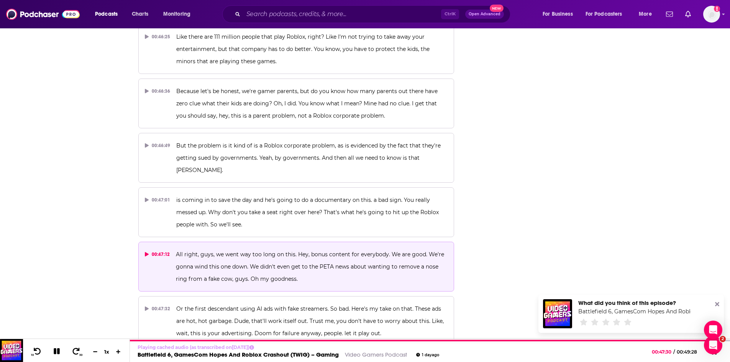
scroll to position [0, 0]
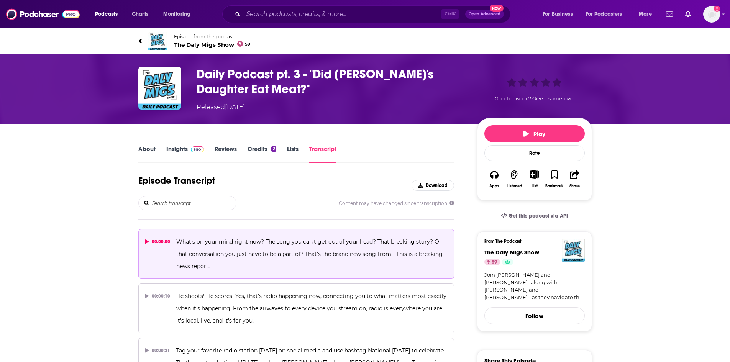
click at [340, 251] on p "What's on your mind right now? The song you can't get out of your head? That br…" at bounding box center [311, 254] width 271 height 37
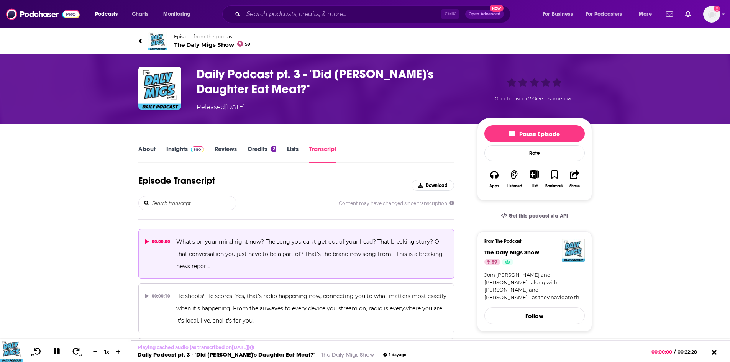
scroll to position [2508, 0]
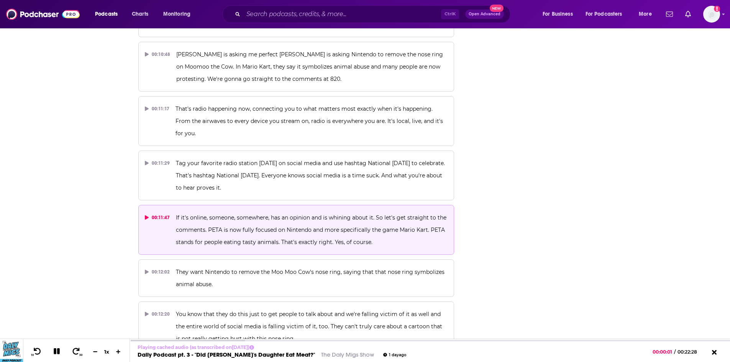
click at [235, 212] on p "If it's online, someone, somewhere, has an opinion and is whining about it. So …" at bounding box center [312, 230] width 272 height 37
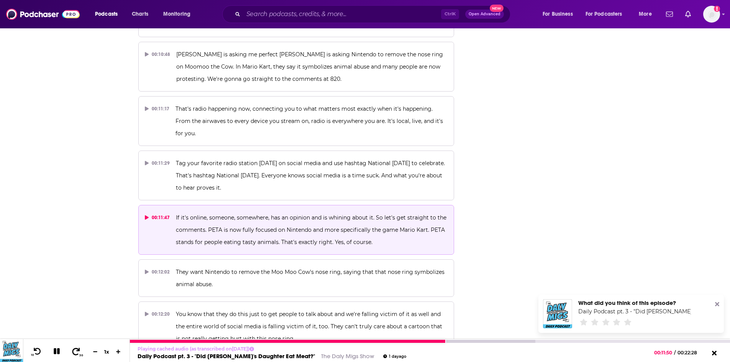
click at [77, 353] on icon at bounding box center [76, 352] width 10 height 8
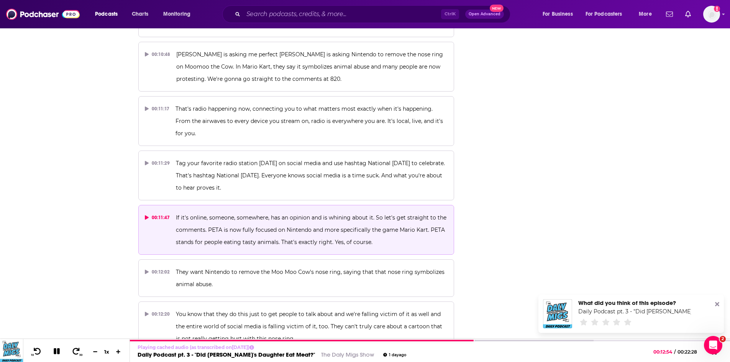
scroll to position [0, 0]
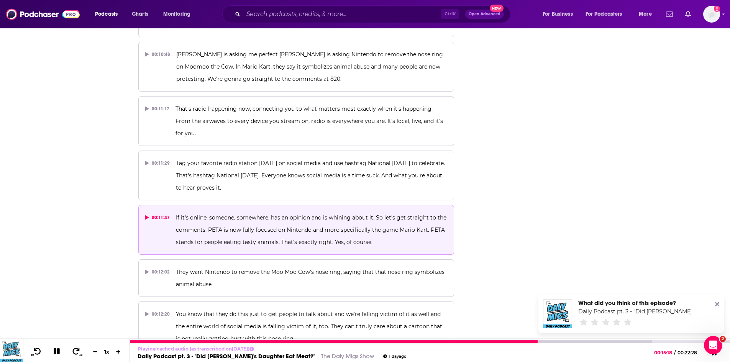
click at [55, 351] on icon at bounding box center [57, 352] width 8 height 8
click at [57, 350] on icon at bounding box center [56, 352] width 7 height 8
click at [57, 350] on icon at bounding box center [57, 351] width 6 height 6
click at [537, 342] on div at bounding box center [334, 341] width 409 height 3
click at [53, 354] on icon at bounding box center [57, 352] width 10 height 8
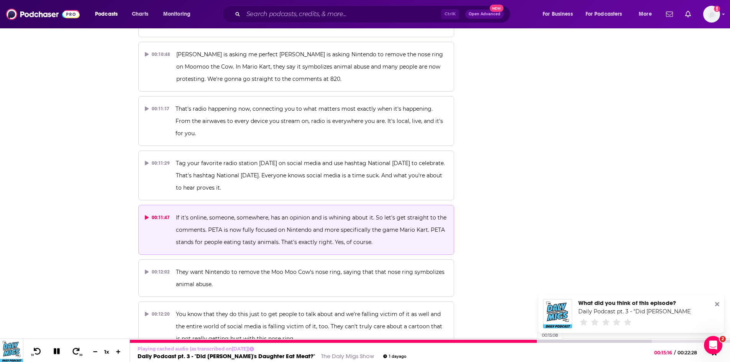
click at [534, 341] on div at bounding box center [333, 341] width 407 height 3
click at [57, 352] on icon at bounding box center [57, 351] width 9 height 7
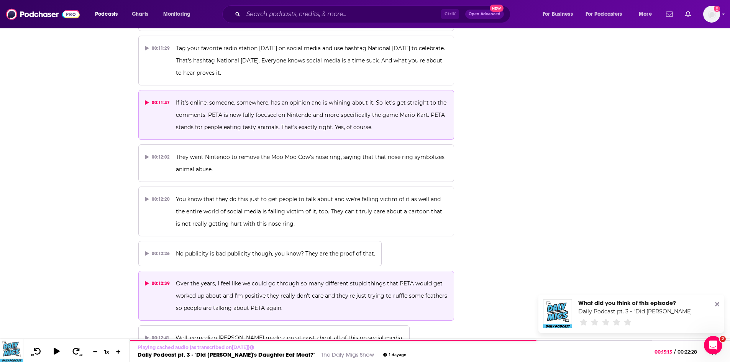
scroll to position [2661, 0]
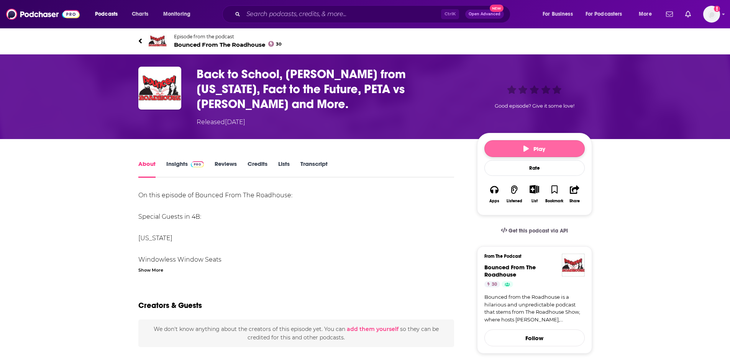
click at [518, 140] on button "Play" at bounding box center [534, 148] width 100 height 17
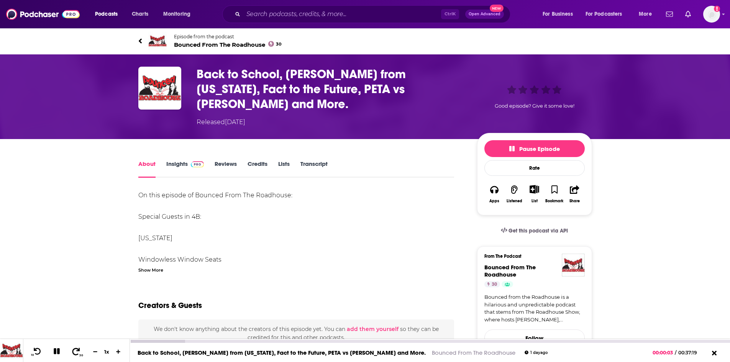
click at [77, 347] on button "30" at bounding box center [77, 351] width 16 height 11
click at [266, 343] on div "00:08:28" at bounding box center [430, 341] width 600 height 3
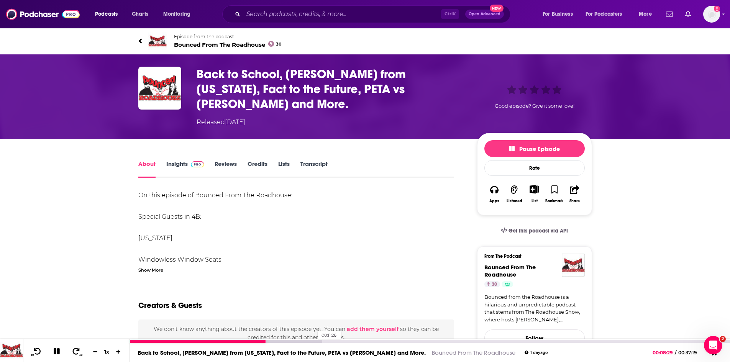
click at [314, 342] on div at bounding box center [226, 341] width 192 height 3
click at [448, 341] on div "00:19:44" at bounding box center [430, 341] width 600 height 3
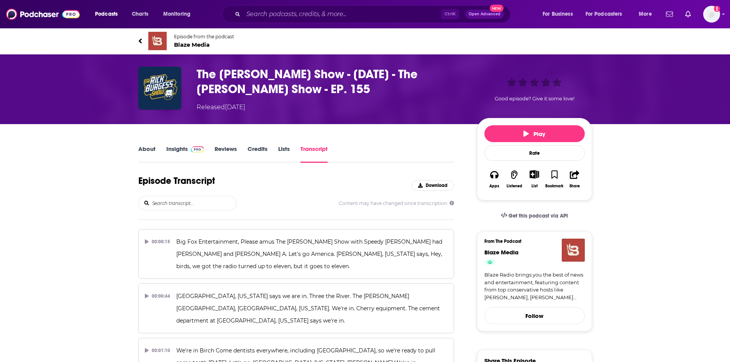
scroll to position [26828, 0]
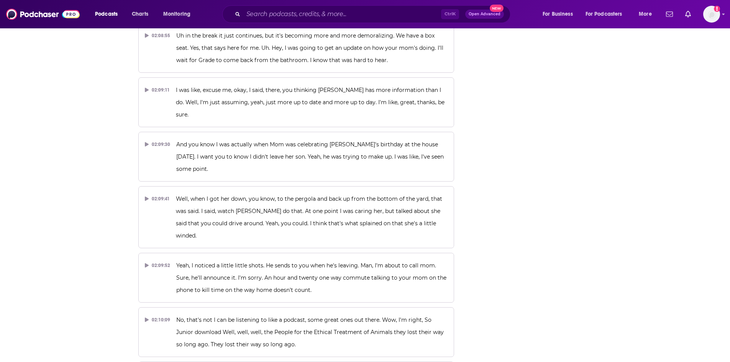
scroll to position [26866, 0]
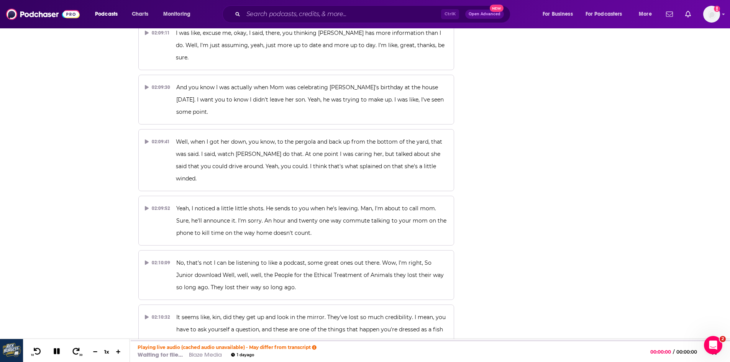
scroll to position [0, 0]
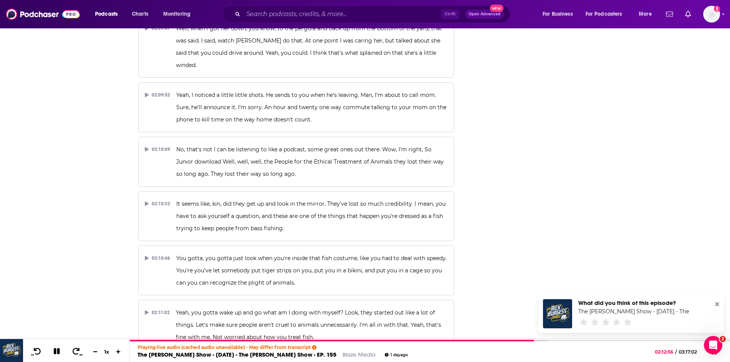
scroll to position [27019, 0]
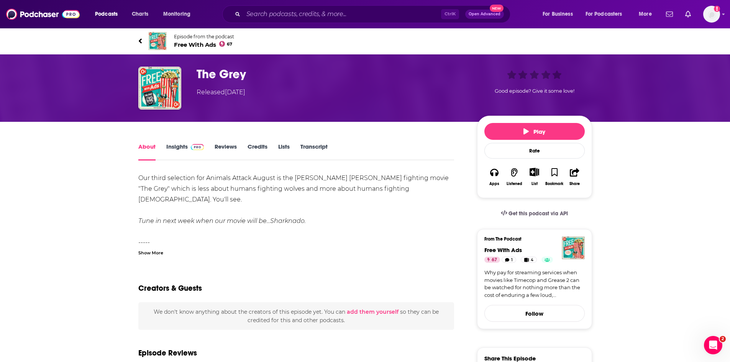
click at [304, 146] on link "Transcript" at bounding box center [313, 152] width 27 height 18
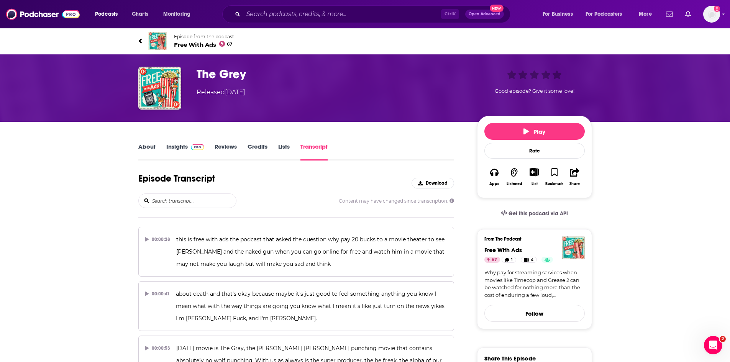
scroll to position [8094, 0]
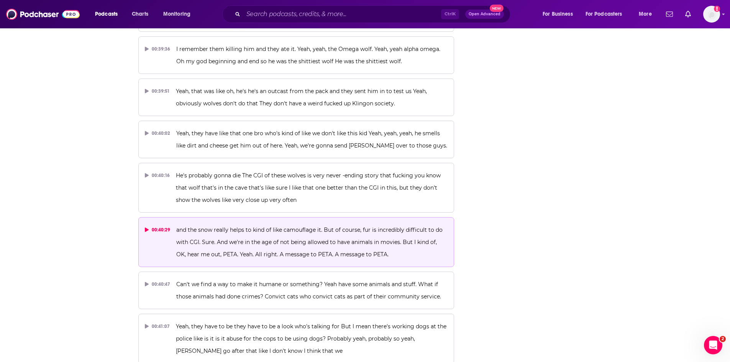
click at [326, 226] on span "and the snow really helps to kind of like camouflage it. But of course, fur is …" at bounding box center [310, 241] width 268 height 31
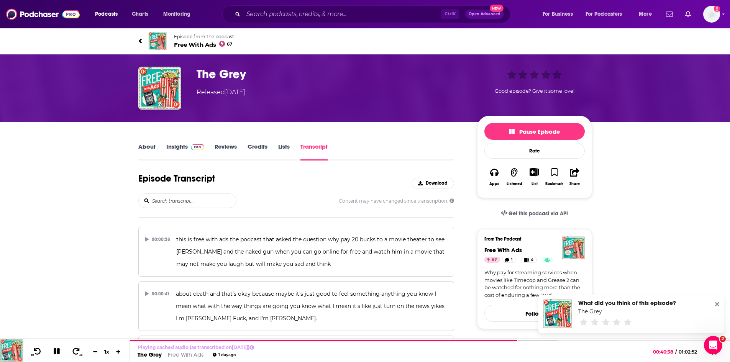
scroll to position [77, 0]
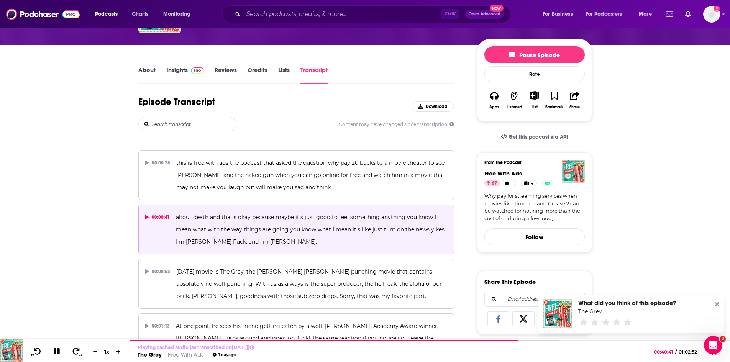
click at [268, 240] on span "about death and that's okay because maybe it's just good to feel something anyt…" at bounding box center [311, 229] width 270 height 31
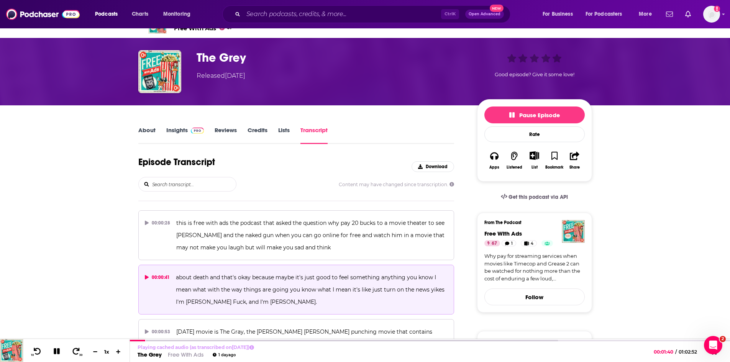
scroll to position [0, 0]
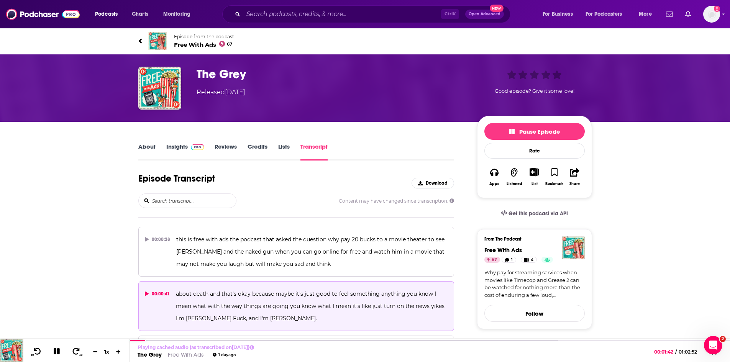
click at [188, 46] on span "Free With Ads 67" at bounding box center [204, 44] width 60 height 7
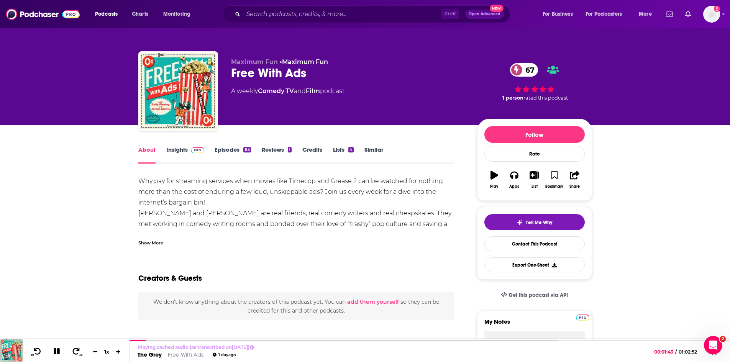
click at [176, 150] on link "Insights" at bounding box center [185, 155] width 38 height 18
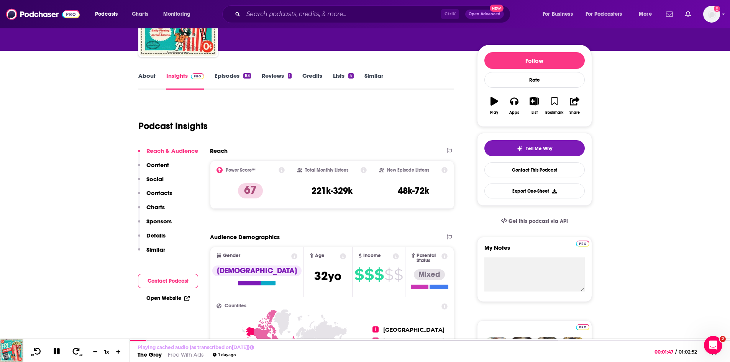
scroll to position [77, 0]
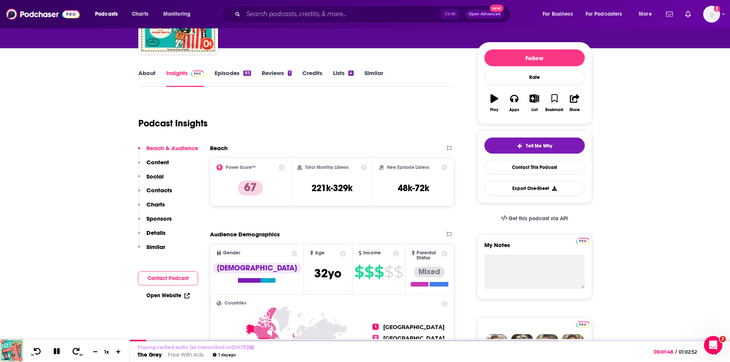
click at [167, 279] on button "Contact Podcast" at bounding box center [168, 278] width 60 height 14
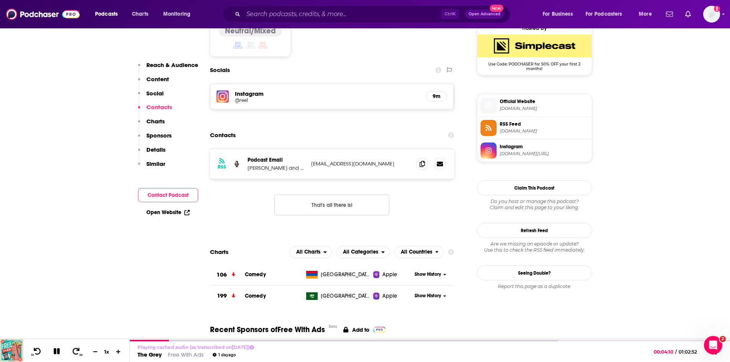
scroll to position [440, 0]
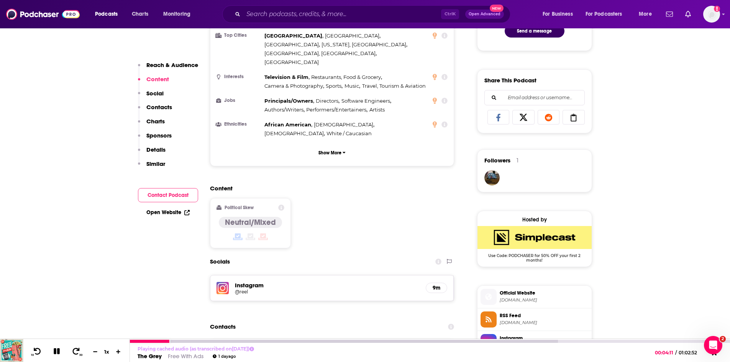
click at [152, 356] on link "The Grey" at bounding box center [150, 356] width 24 height 7
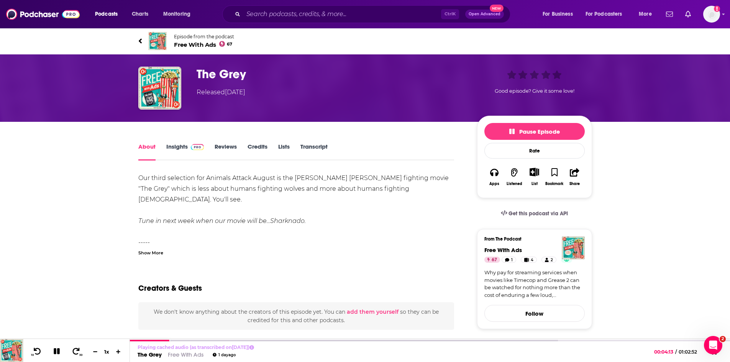
click at [307, 143] on link "Transcript" at bounding box center [313, 152] width 27 height 18
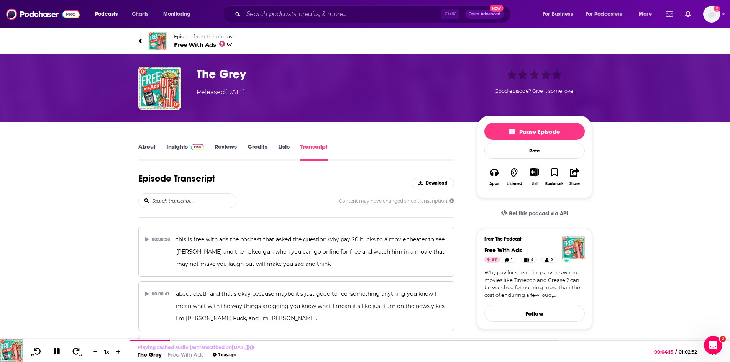
scroll to position [8094, 0]
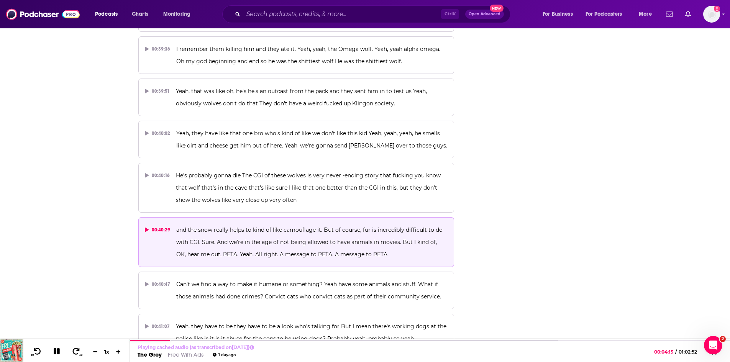
click at [315, 226] on span "and the snow really helps to kind of like camouflage it. But of course, fur is …" at bounding box center [310, 241] width 268 height 31
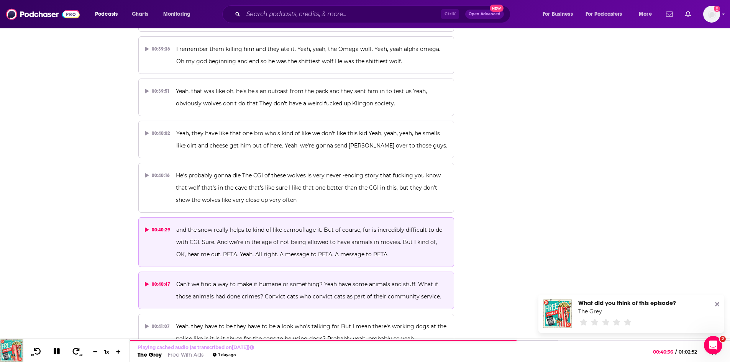
click at [241, 281] on span "Can't we find a way to make it humane or something? Yeah have some animals and …" at bounding box center [308, 290] width 265 height 19
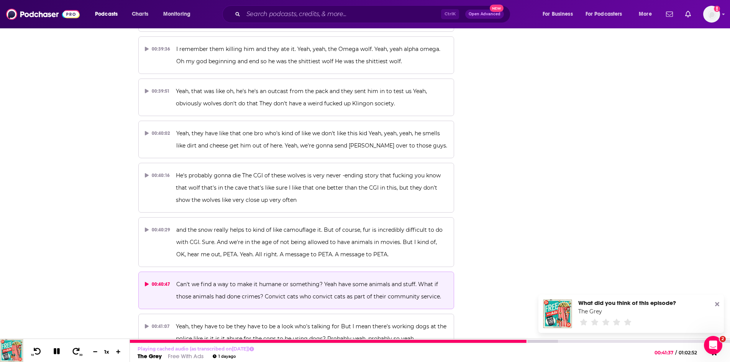
click at [58, 352] on icon at bounding box center [57, 351] width 6 height 6
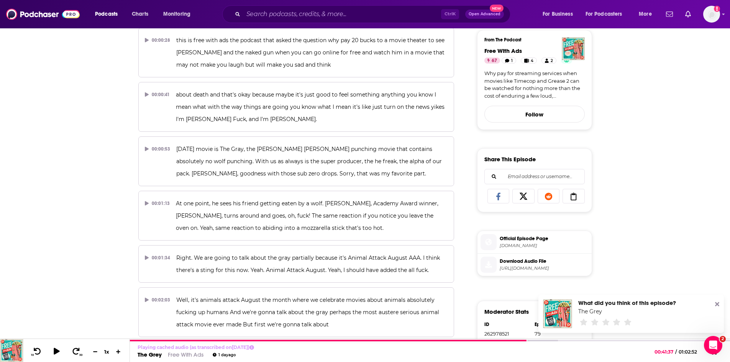
scroll to position [0, 0]
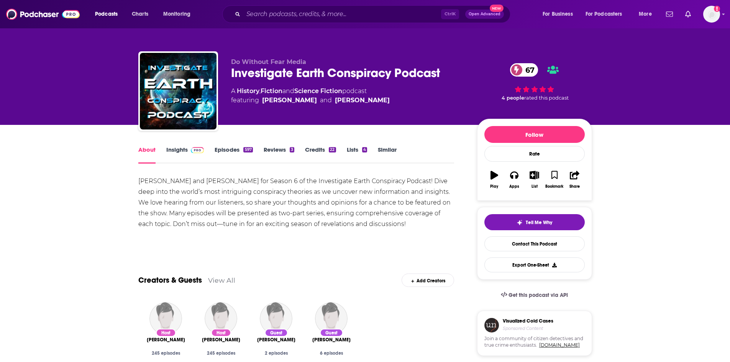
click at [180, 149] on link "Insights" at bounding box center [185, 155] width 38 height 18
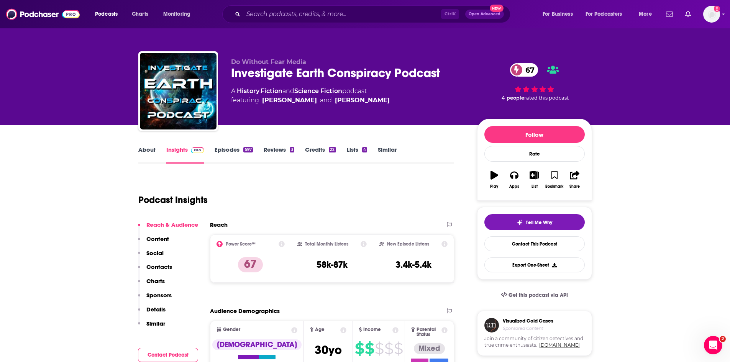
click at [146, 151] on link "About" at bounding box center [146, 155] width 17 height 18
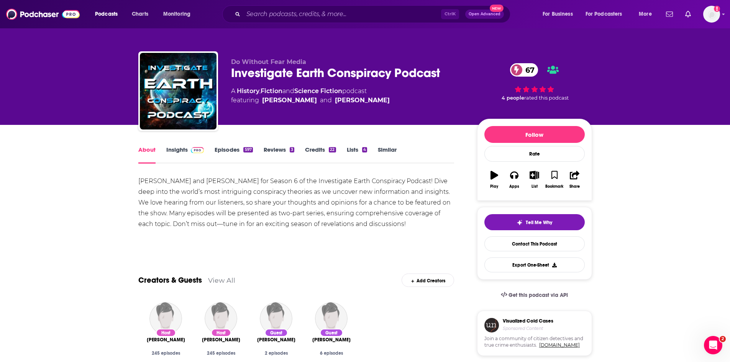
click at [223, 148] on link "Episodes 597" at bounding box center [234, 155] width 38 height 18
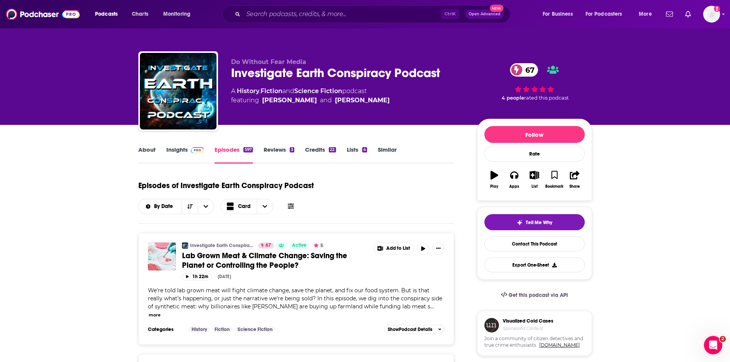
click at [182, 149] on link "Insights" at bounding box center [185, 155] width 38 height 18
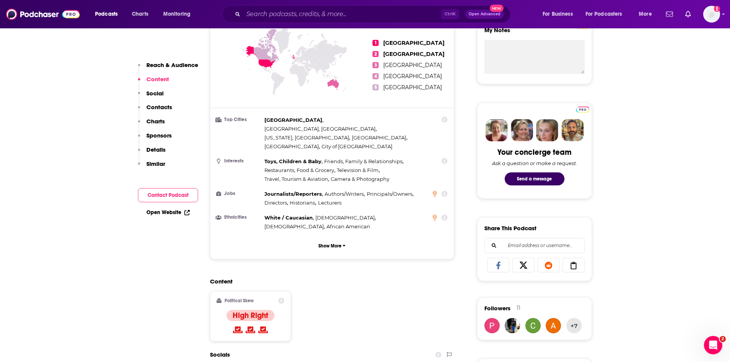
scroll to position [383, 0]
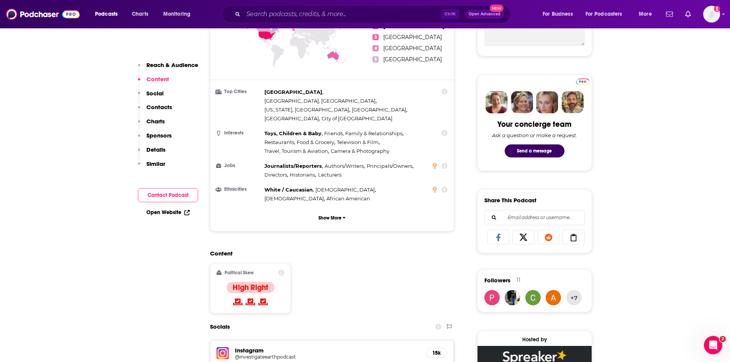
click at [271, 354] on h5 "@investigateearthpodcast" at bounding box center [296, 357] width 123 height 6
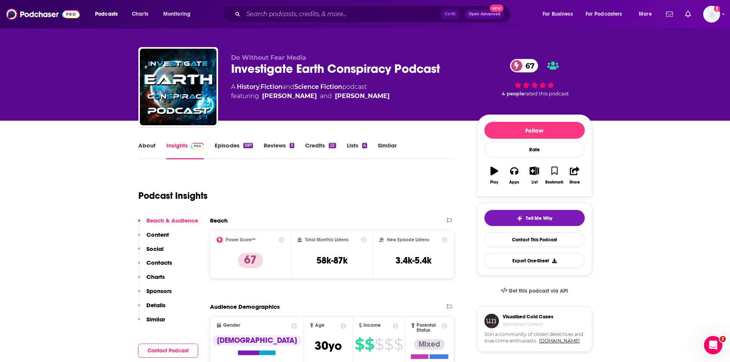
scroll to position [0, 0]
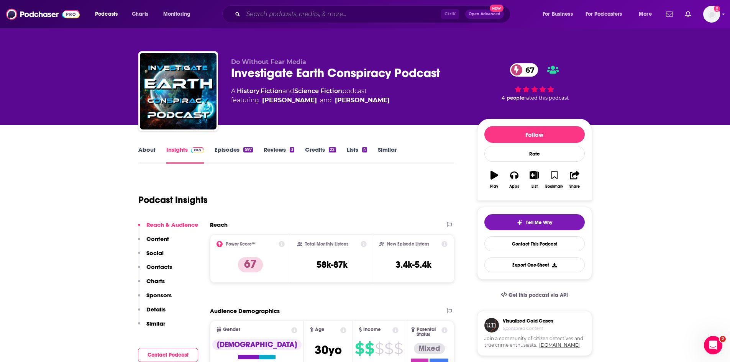
click at [279, 13] on input "Search podcasts, credits, & more..." at bounding box center [342, 14] width 198 height 12
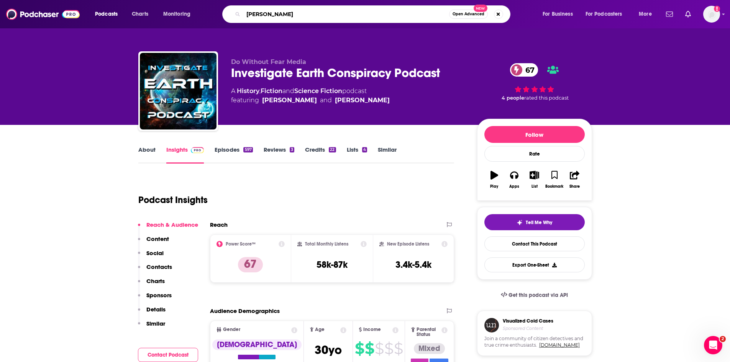
type input "joe rogan"
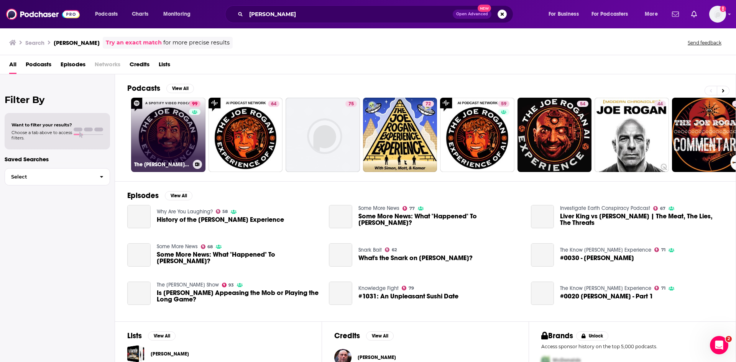
click at [164, 132] on link "99 The Joe Rogan Experience" at bounding box center [168, 135] width 74 height 74
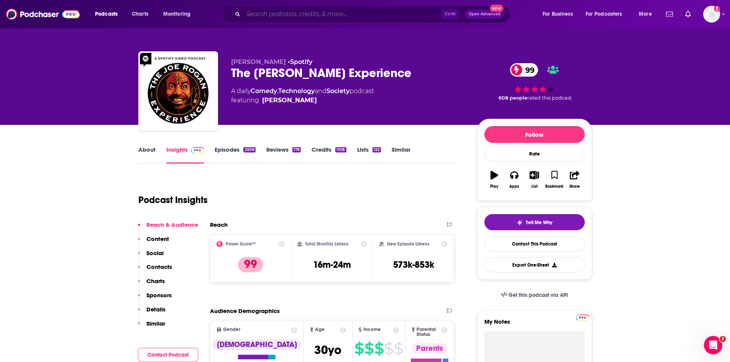
click at [311, 16] on input "Search podcasts, credits, & more..." at bounding box center [342, 14] width 198 height 12
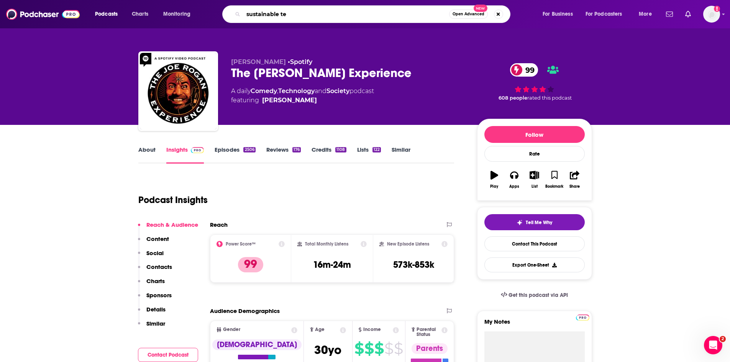
type input "sustainable tea"
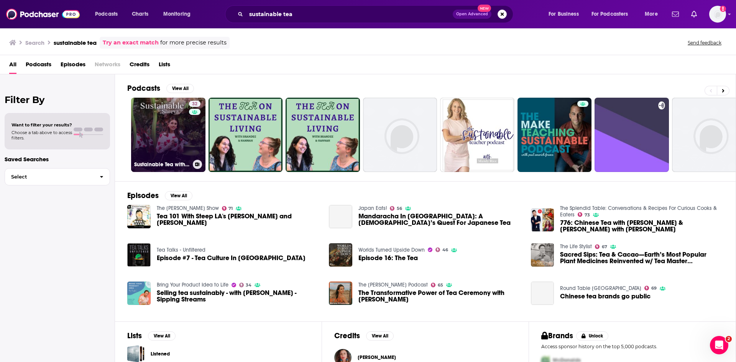
click at [177, 136] on link "32 Sustainable Tea with Shreya" at bounding box center [168, 135] width 74 height 74
click at [177, 132] on link "32 Sustainable Tea with Shreya" at bounding box center [168, 135] width 74 height 74
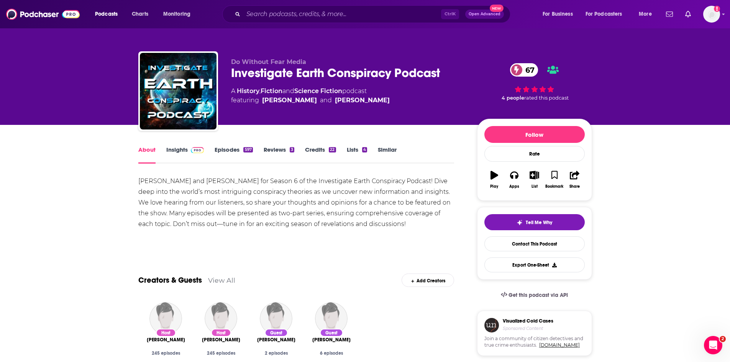
click at [227, 149] on link "Episodes 597" at bounding box center [234, 155] width 38 height 18
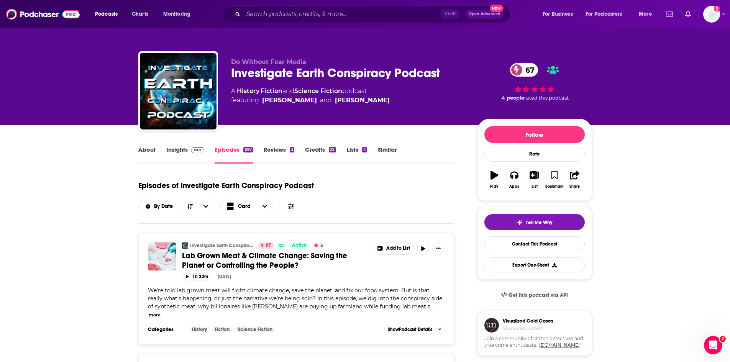
click at [149, 148] on link "About" at bounding box center [146, 155] width 17 height 18
